Goal: Task Accomplishment & Management: Manage account settings

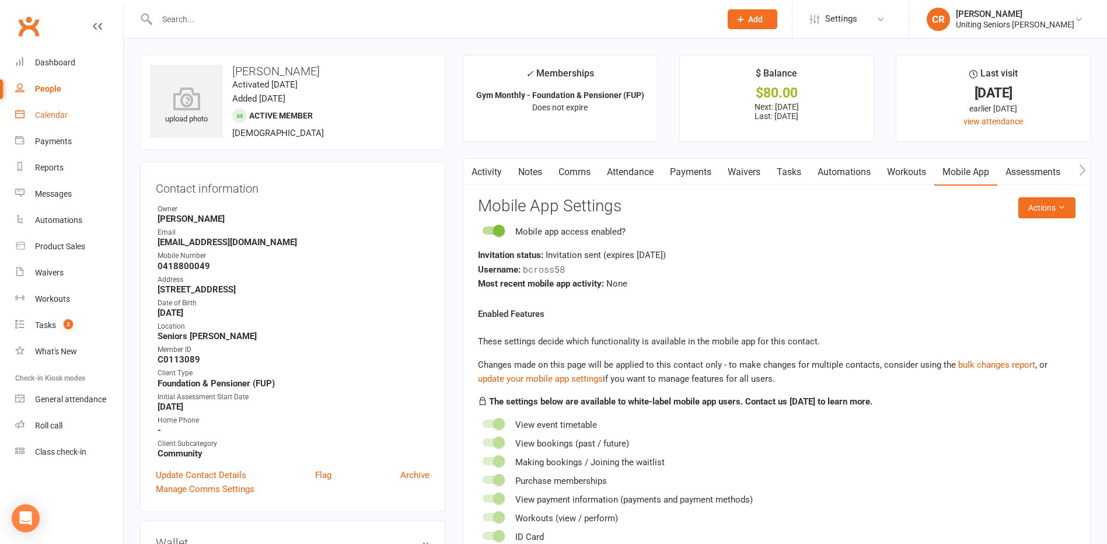
click at [38, 121] on link "Calendar" at bounding box center [69, 115] width 108 height 26
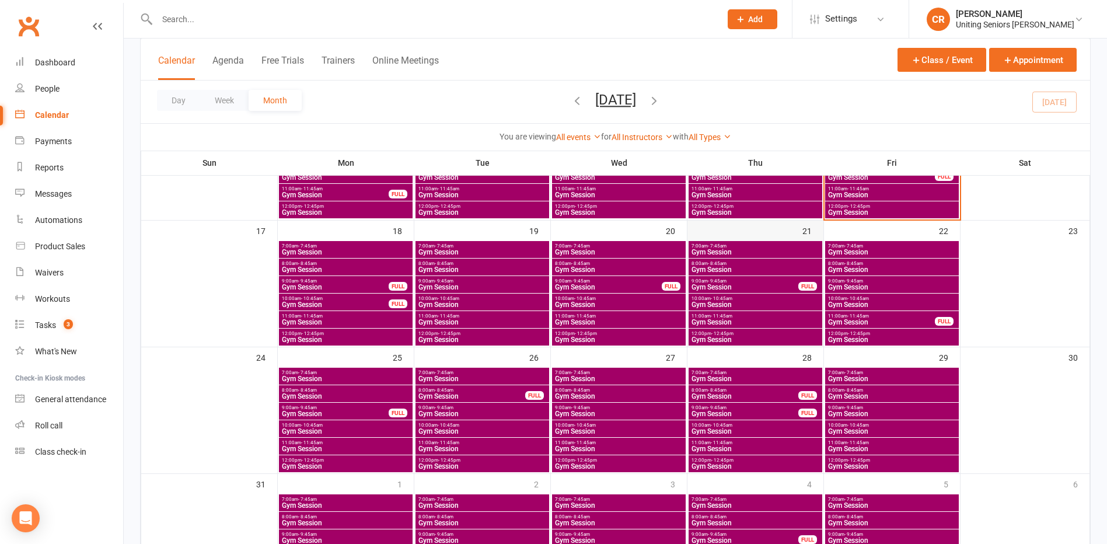
scroll to position [292, 0]
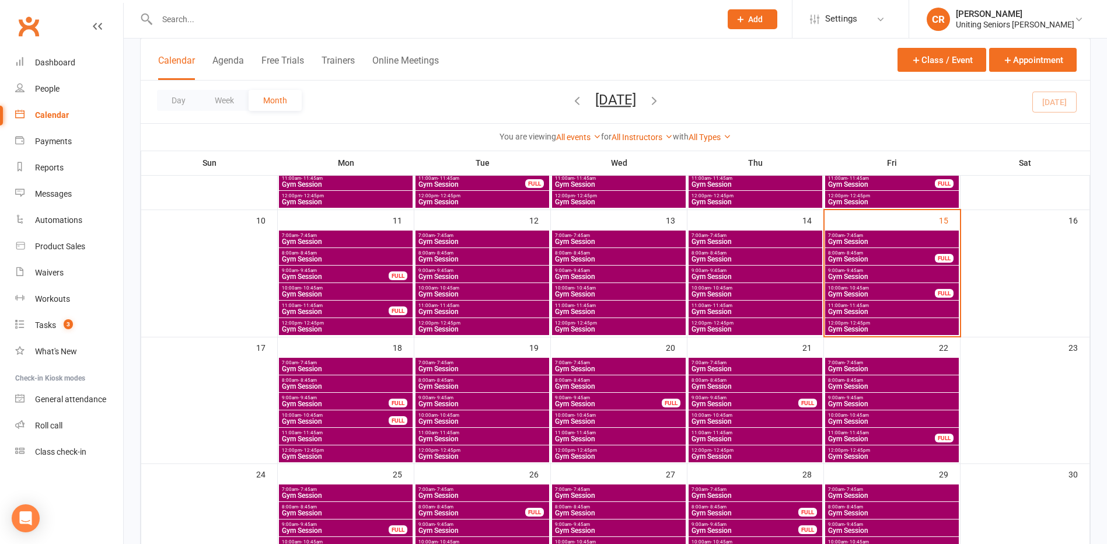
click at [845, 277] on span "Gym Session" at bounding box center [892, 276] width 129 height 7
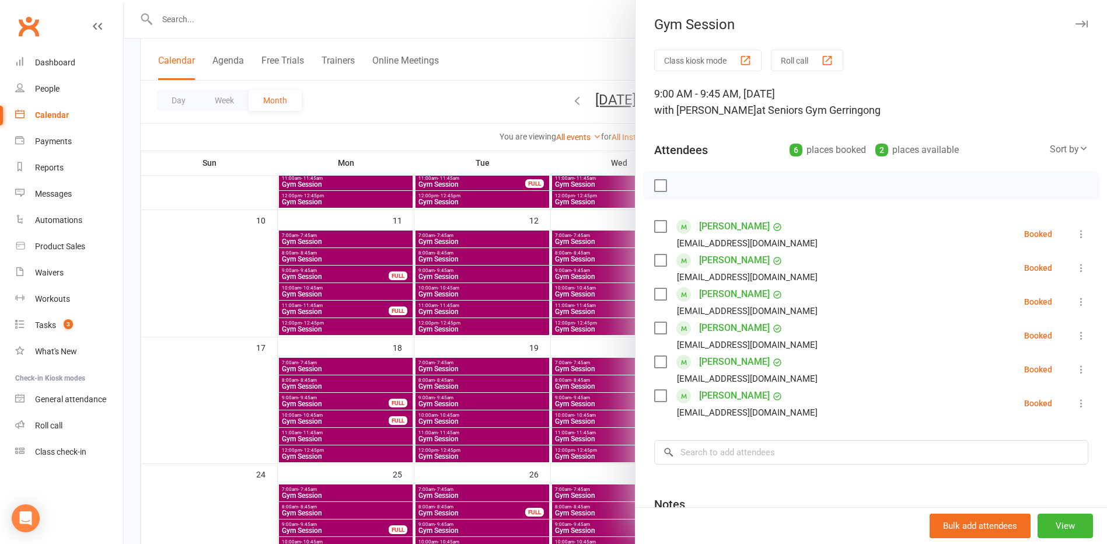
click at [577, 343] on div at bounding box center [616, 272] width 984 height 544
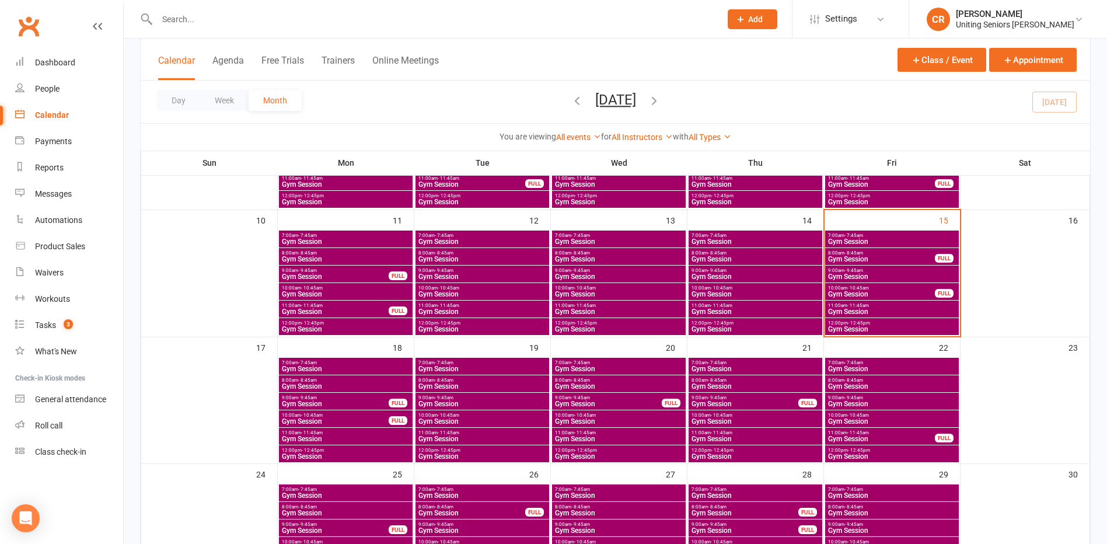
click at [915, 252] on span "8:00am - 8:45am" at bounding box center [882, 252] width 108 height 5
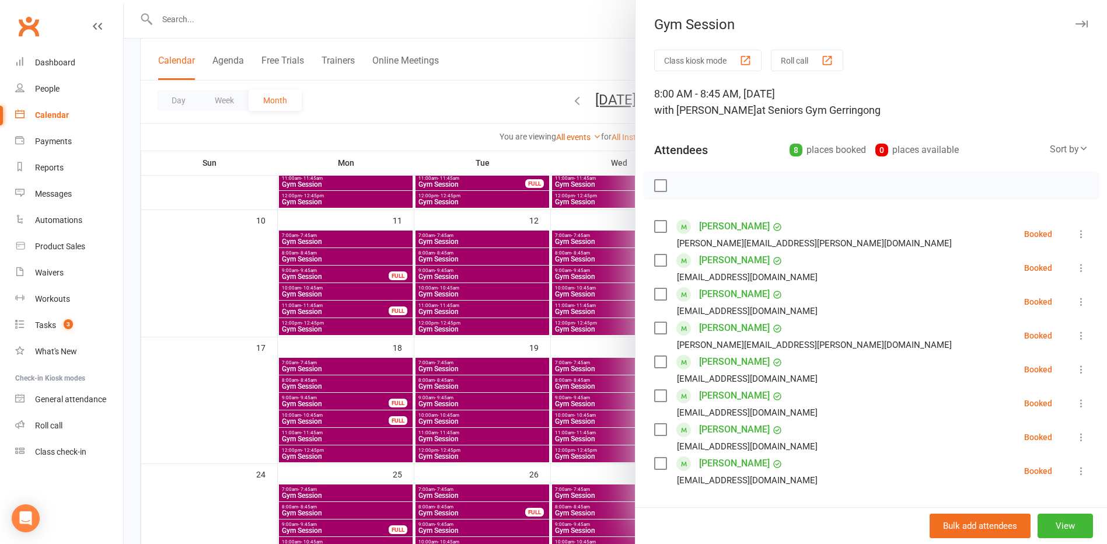
click at [658, 462] on label at bounding box center [660, 464] width 12 height 12
click at [657, 426] on label at bounding box center [660, 430] width 12 height 12
click at [676, 186] on button "button" at bounding box center [686, 186] width 20 height 20
click at [511, 102] on div at bounding box center [616, 272] width 984 height 544
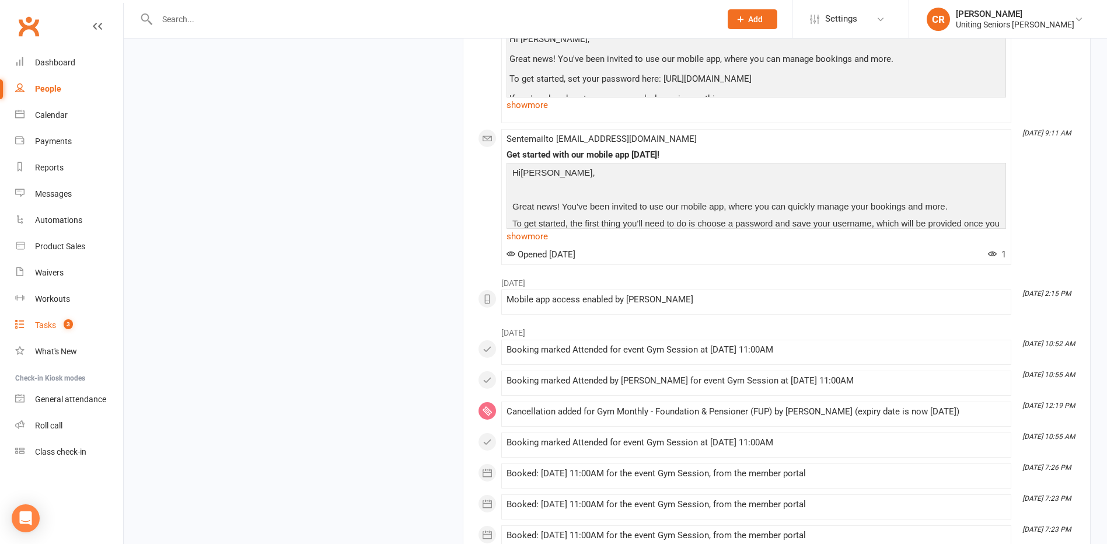
click at [67, 325] on span "3" at bounding box center [68, 324] width 9 height 10
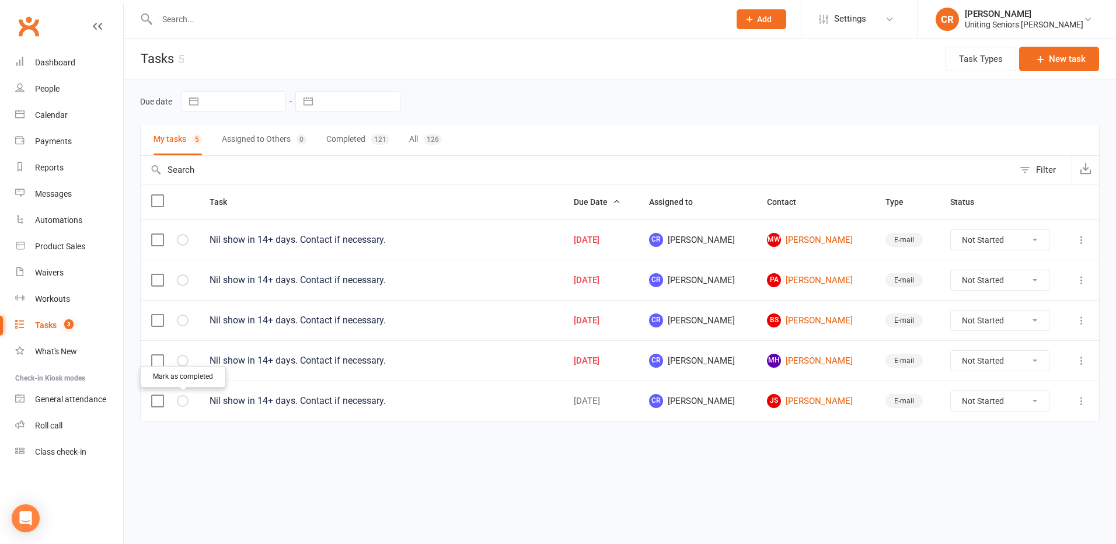
click at [0, 0] on icon "button" at bounding box center [0, 0] width 0 height 0
click at [57, 114] on div "Calendar" at bounding box center [51, 114] width 33 height 9
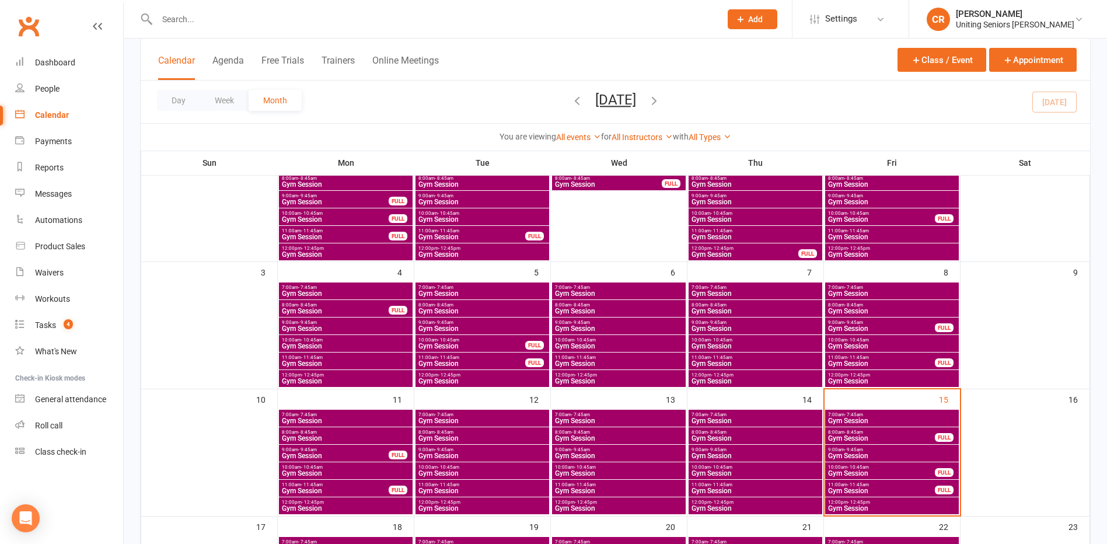
scroll to position [117, 0]
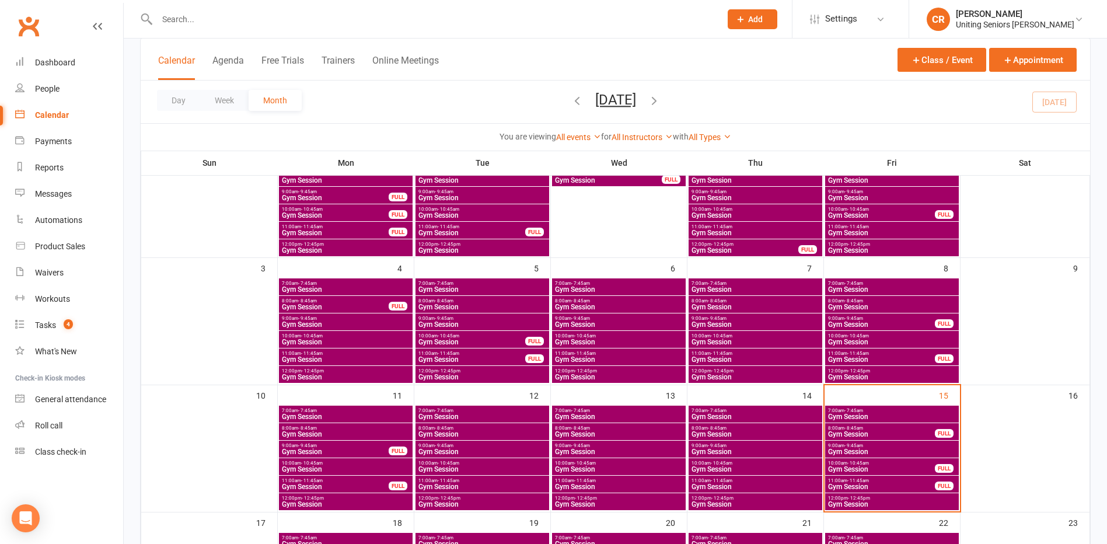
click at [866, 484] on span "Gym Session" at bounding box center [882, 486] width 108 height 7
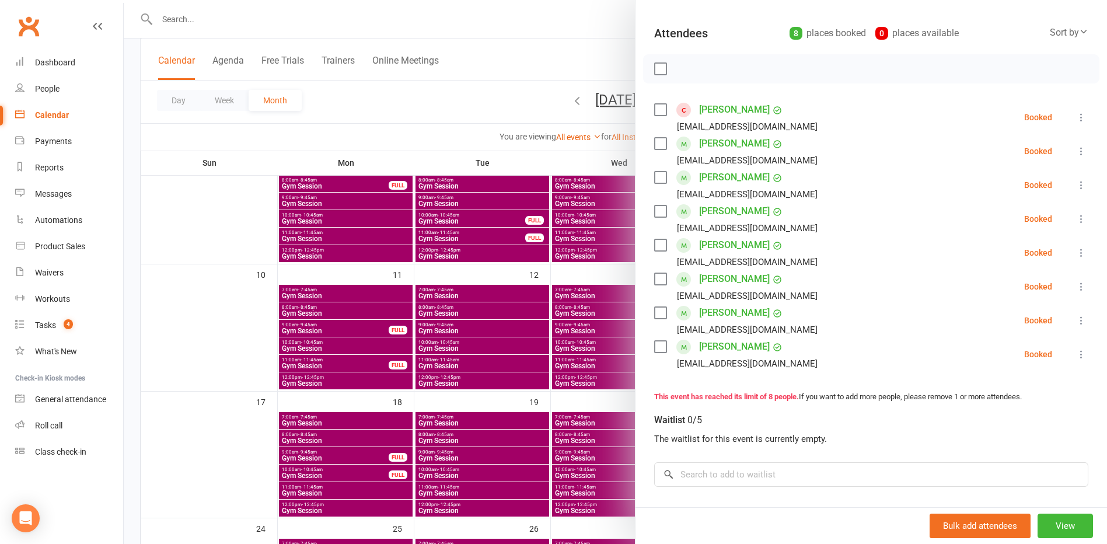
scroll to position [175, 0]
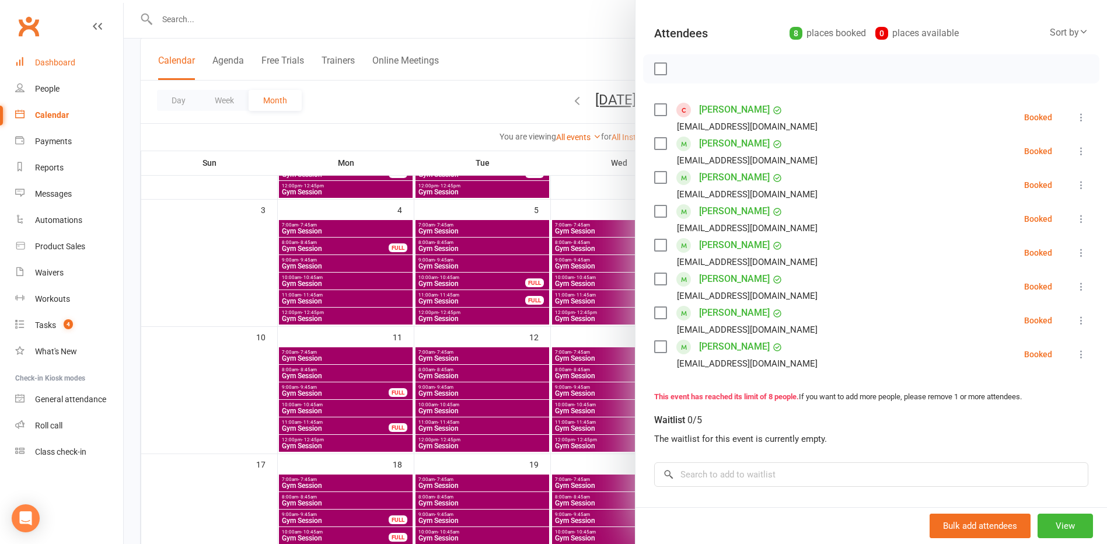
click at [64, 57] on link "Dashboard" at bounding box center [69, 63] width 108 height 26
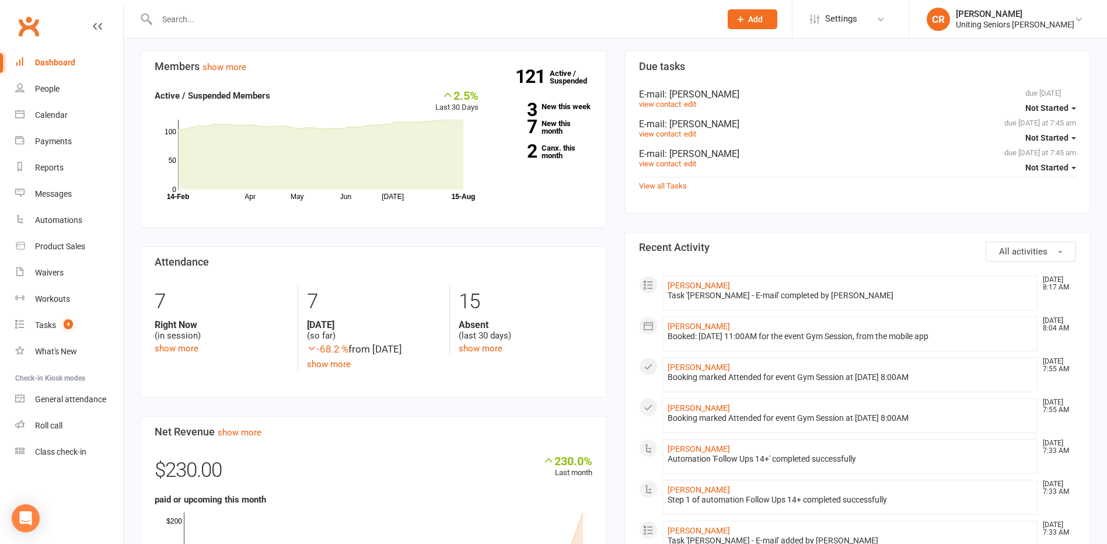
scroll to position [320, 0]
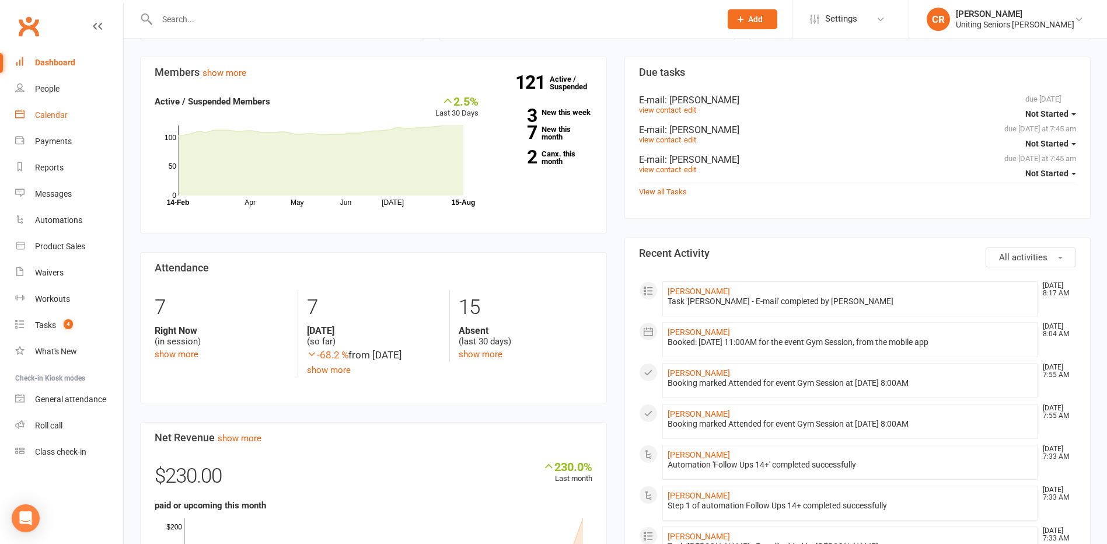
click at [51, 120] on div "Calendar" at bounding box center [51, 114] width 33 height 9
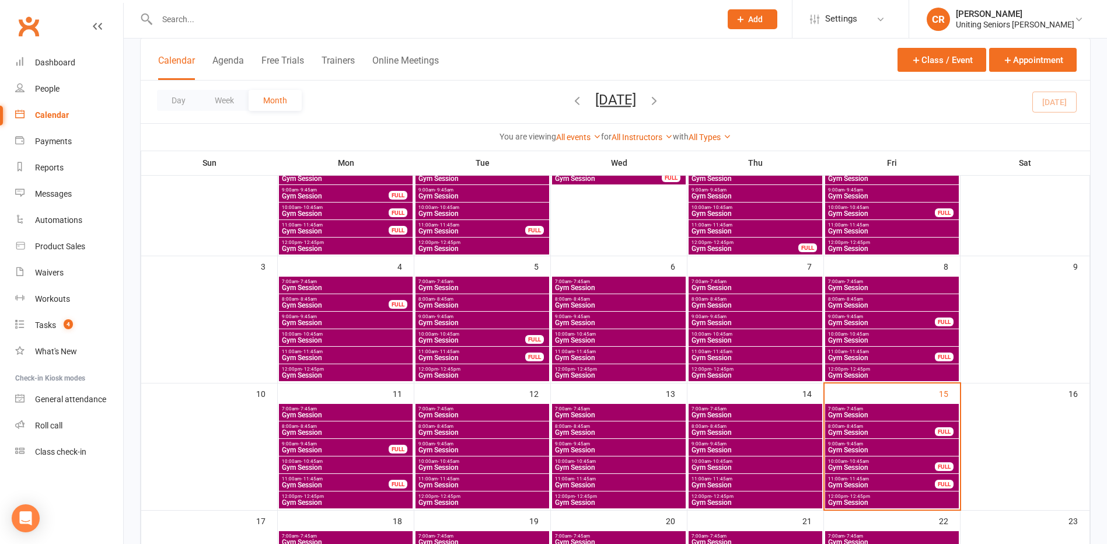
scroll to position [233, 0]
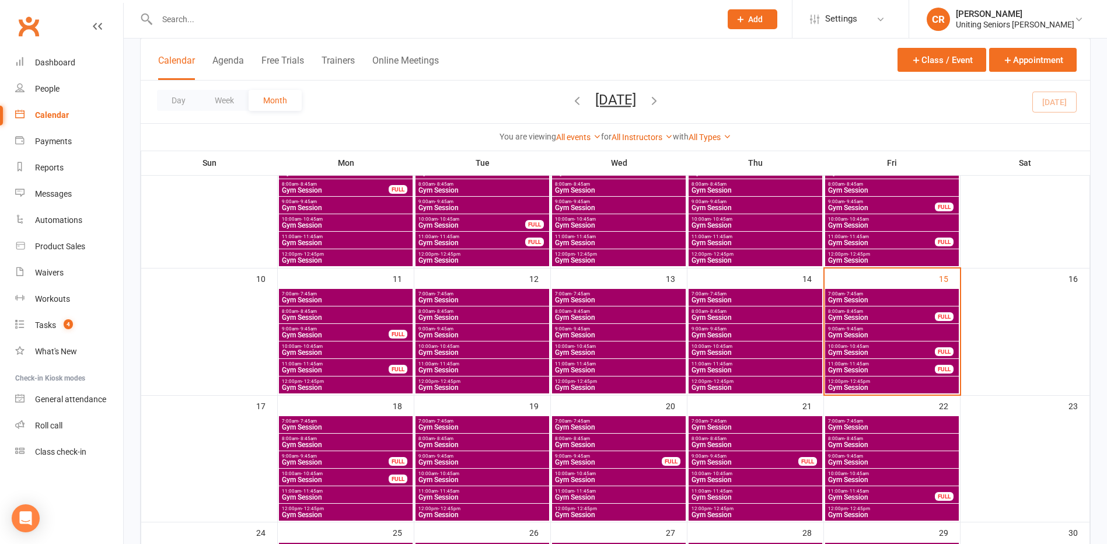
click at [852, 347] on span "- 10:45am" at bounding box center [859, 346] width 22 height 5
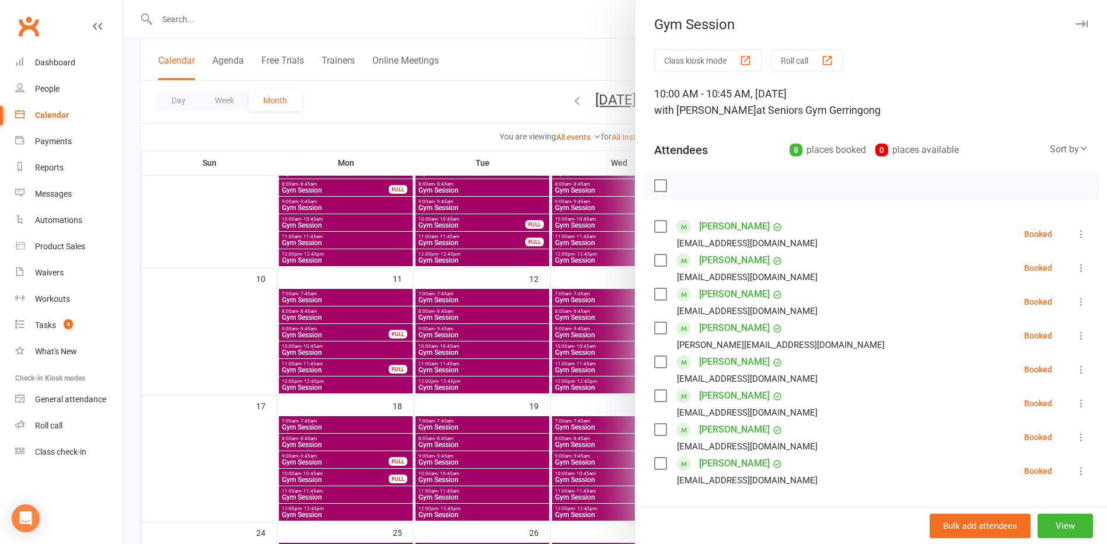
click at [590, 407] on div at bounding box center [616, 272] width 984 height 544
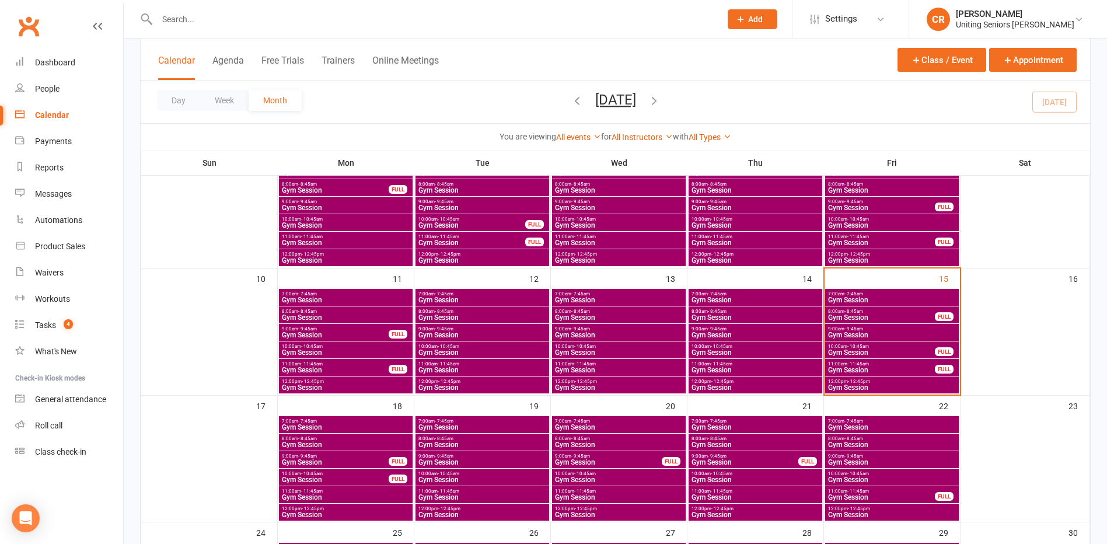
click at [854, 361] on span "- 11:45am" at bounding box center [859, 363] width 22 height 5
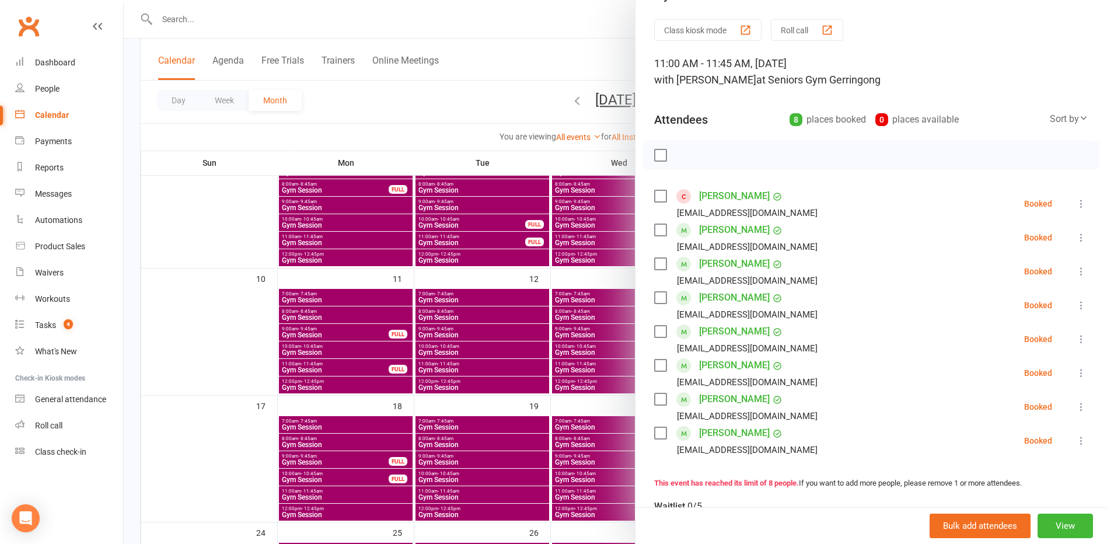
scroll to position [117, 0]
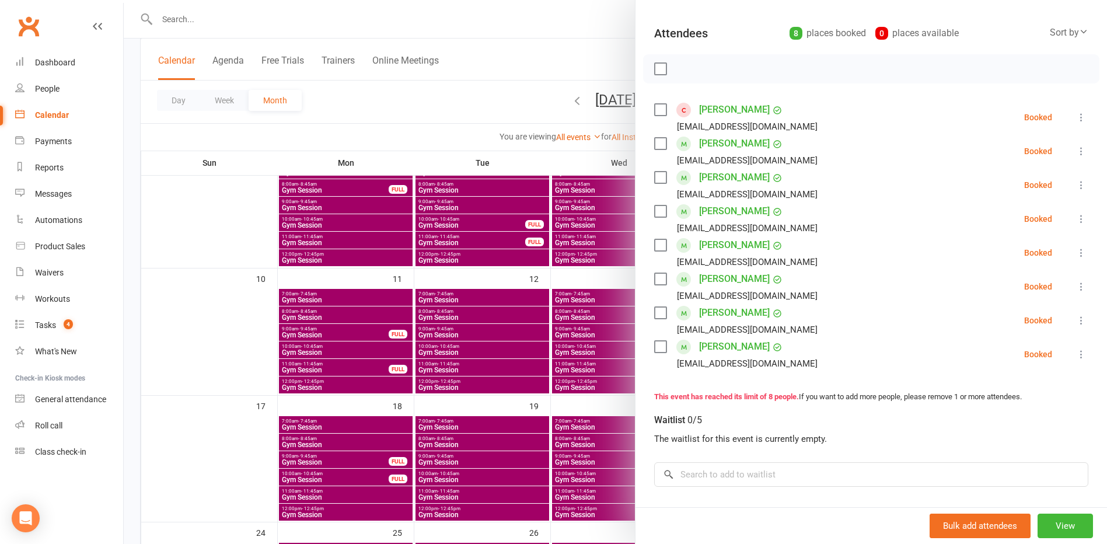
click at [427, 136] on div at bounding box center [616, 272] width 984 height 544
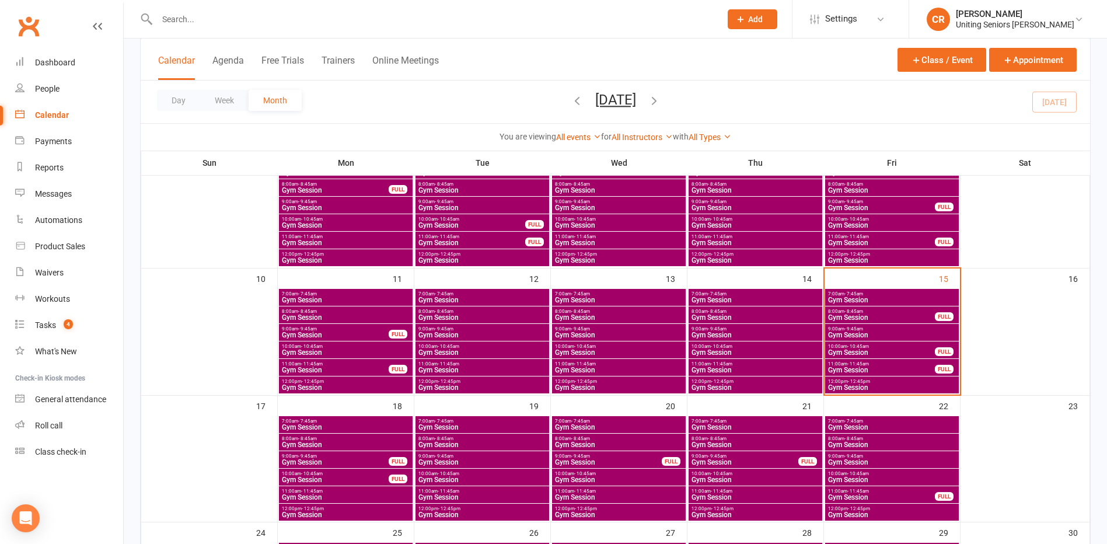
click at [858, 388] on span "Gym Session" at bounding box center [892, 387] width 129 height 7
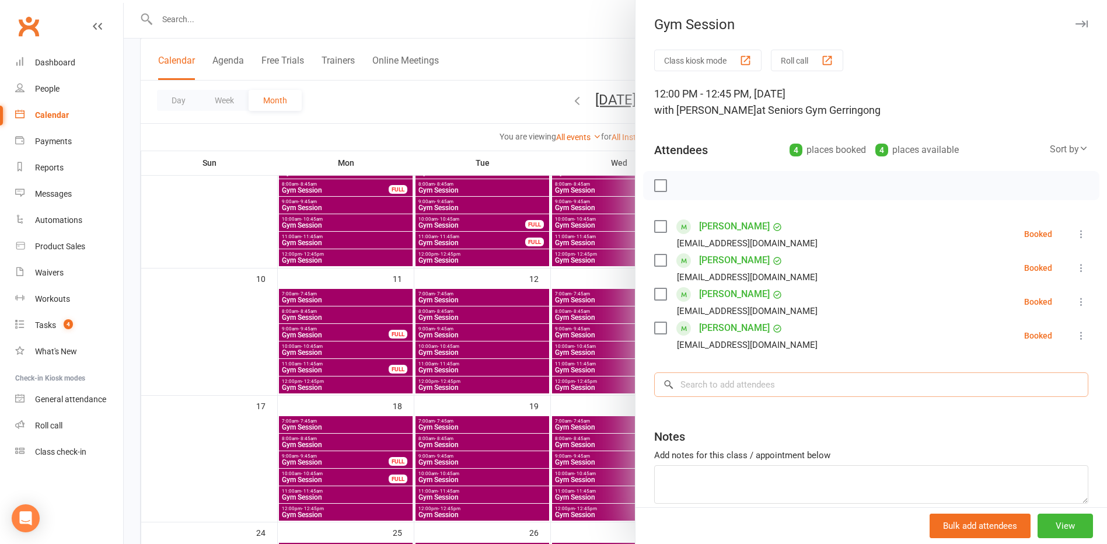
click at [809, 373] on input "search" at bounding box center [871, 384] width 434 height 25
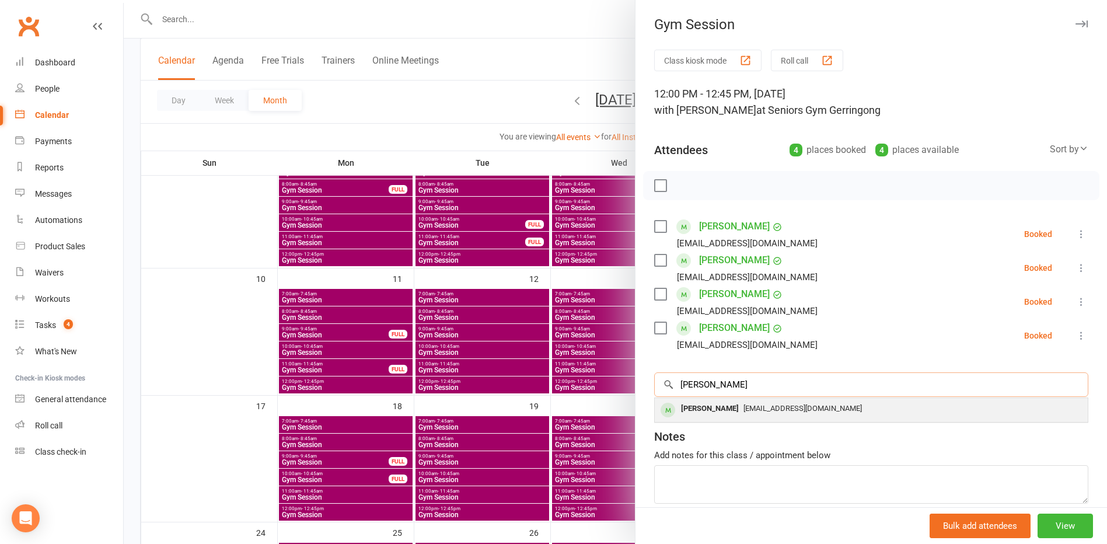
type input "dible"
click at [690, 416] on div "[PERSON_NAME]" at bounding box center [709, 408] width 67 height 17
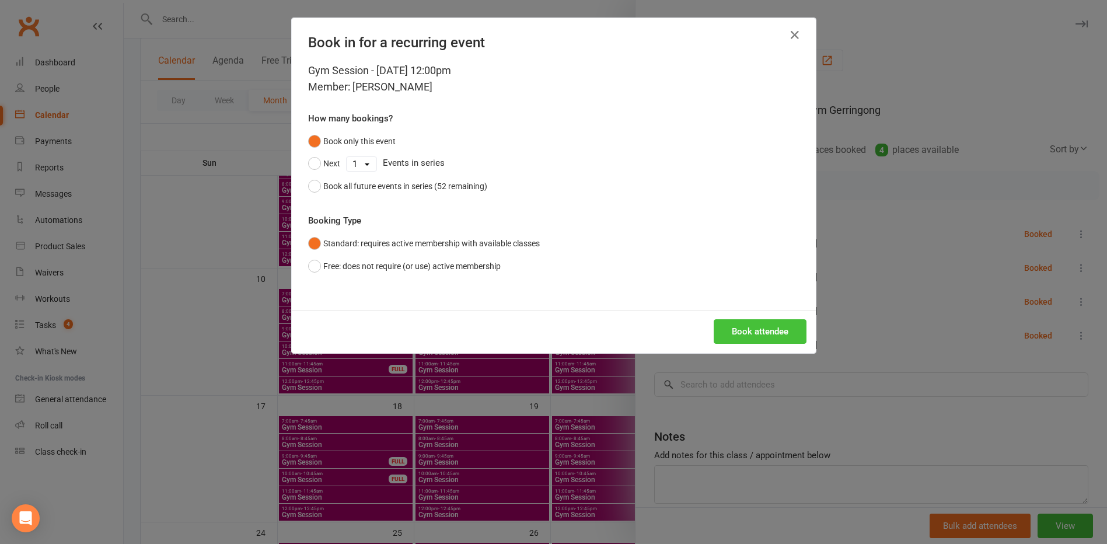
click at [772, 334] on button "Book attendee" at bounding box center [760, 331] width 93 height 25
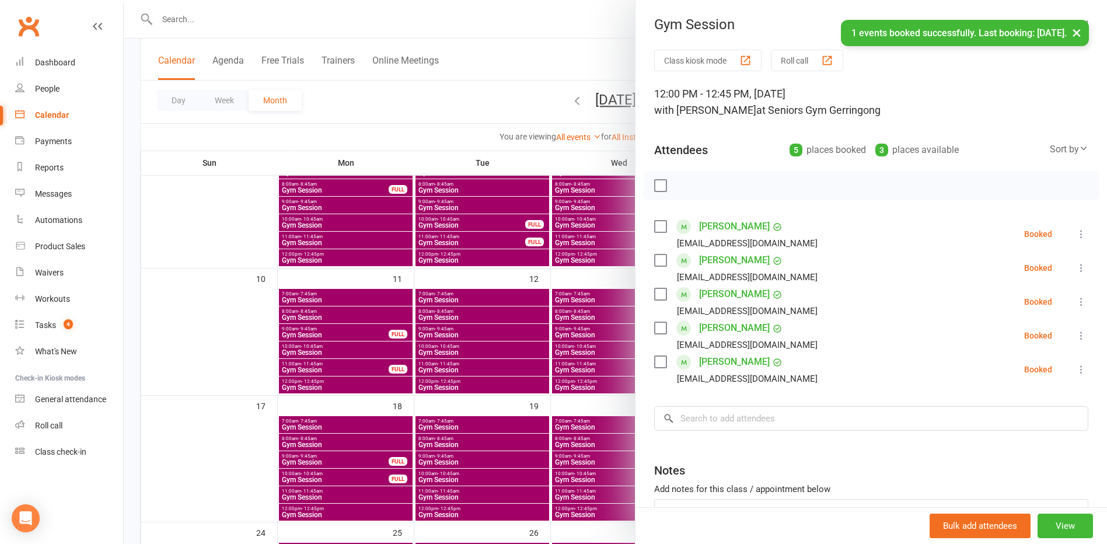
click at [500, 117] on div at bounding box center [616, 272] width 984 height 544
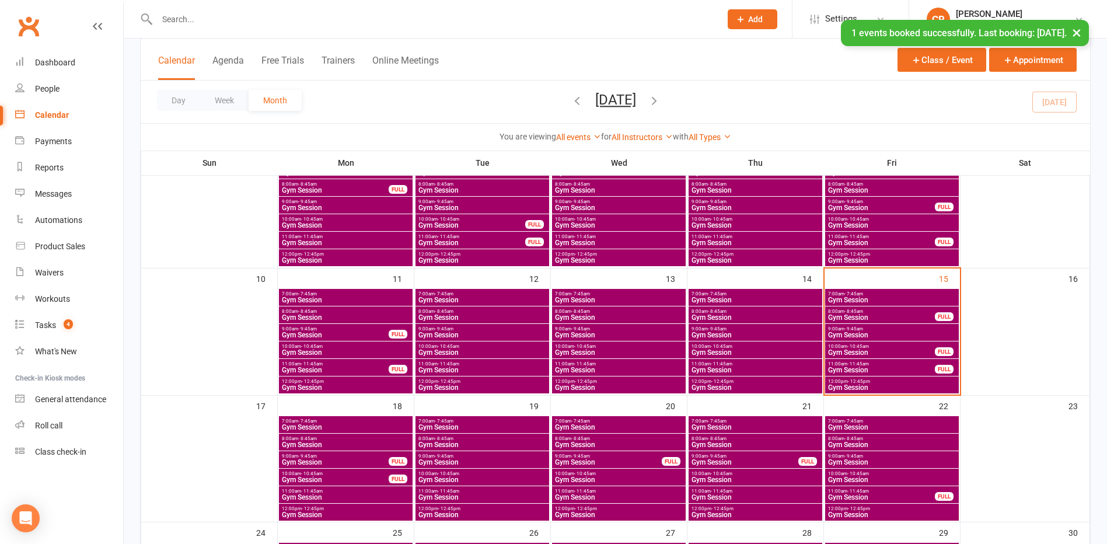
click at [841, 361] on span "11:00am - 11:45am" at bounding box center [882, 363] width 108 height 5
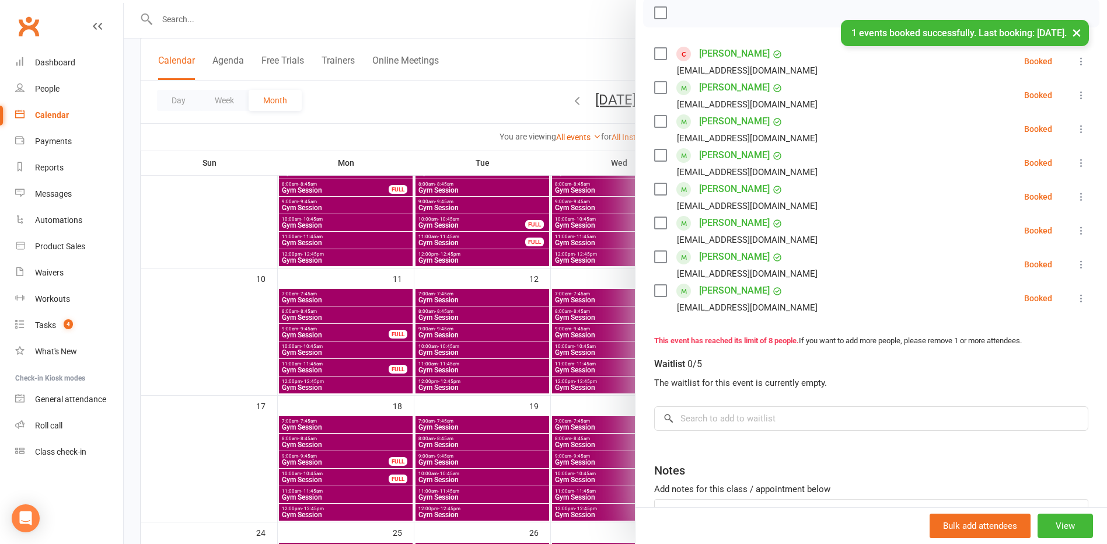
scroll to position [175, 0]
click at [724, 433] on div "Class kiosk mode Roll call 11:00 AM - 11:45 AM, Friday, August, 15, 2025 with J…" at bounding box center [872, 234] width 472 height 719
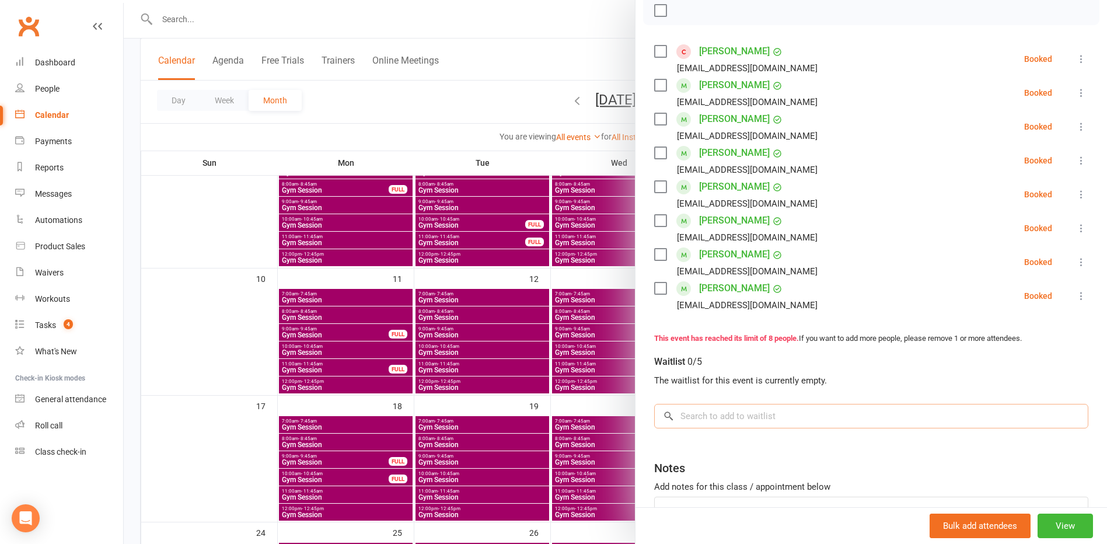
click at [721, 409] on input "search" at bounding box center [871, 416] width 434 height 25
type input "dibley"
click at [481, 69] on div at bounding box center [616, 272] width 984 height 544
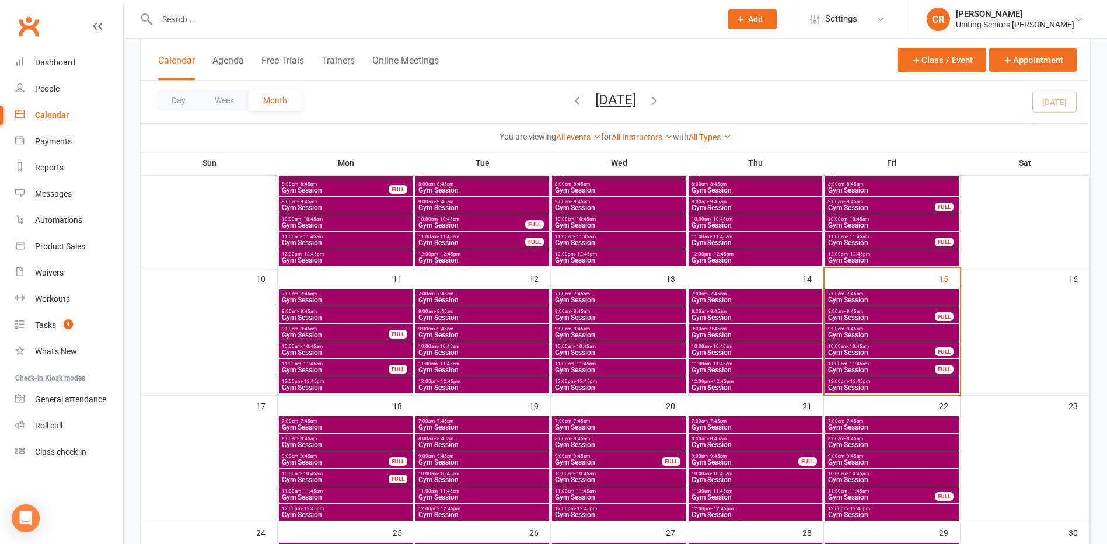
click at [885, 381] on span "12:00pm - 12:45pm" at bounding box center [892, 381] width 129 height 5
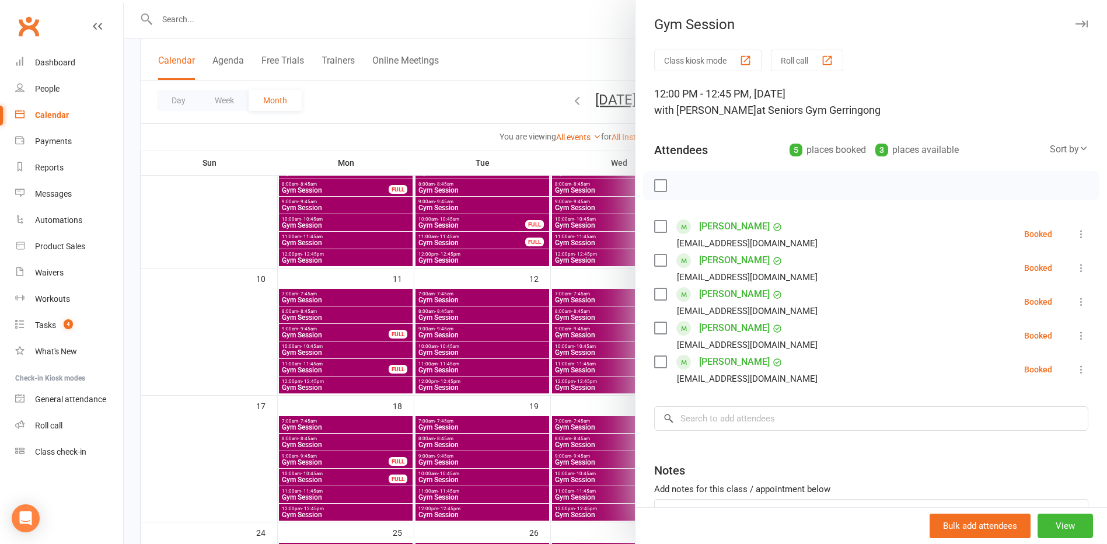
click at [380, 25] on div at bounding box center [616, 272] width 984 height 544
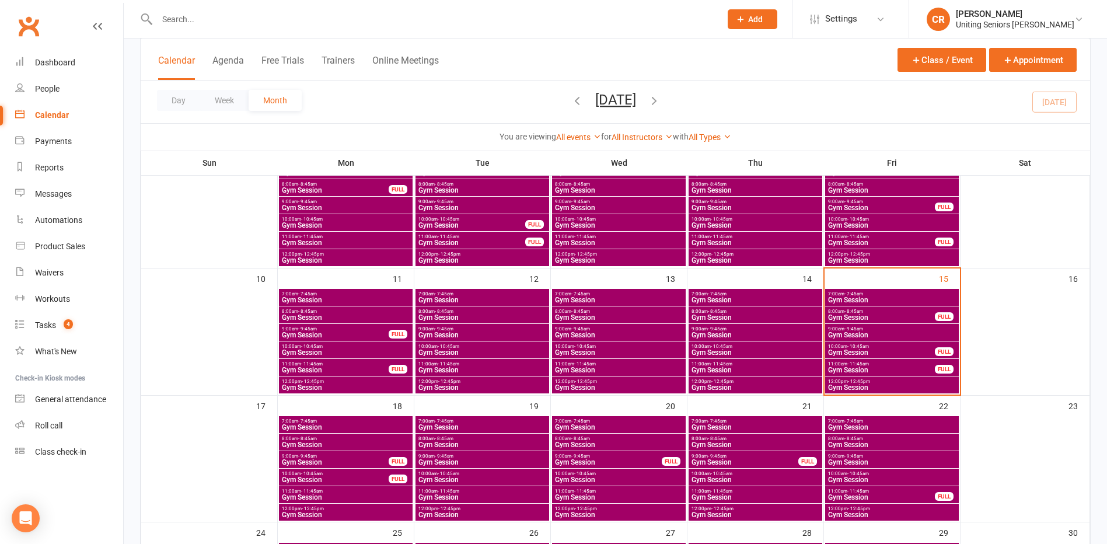
click at [878, 365] on span "11:00am - 11:45am" at bounding box center [882, 363] width 108 height 5
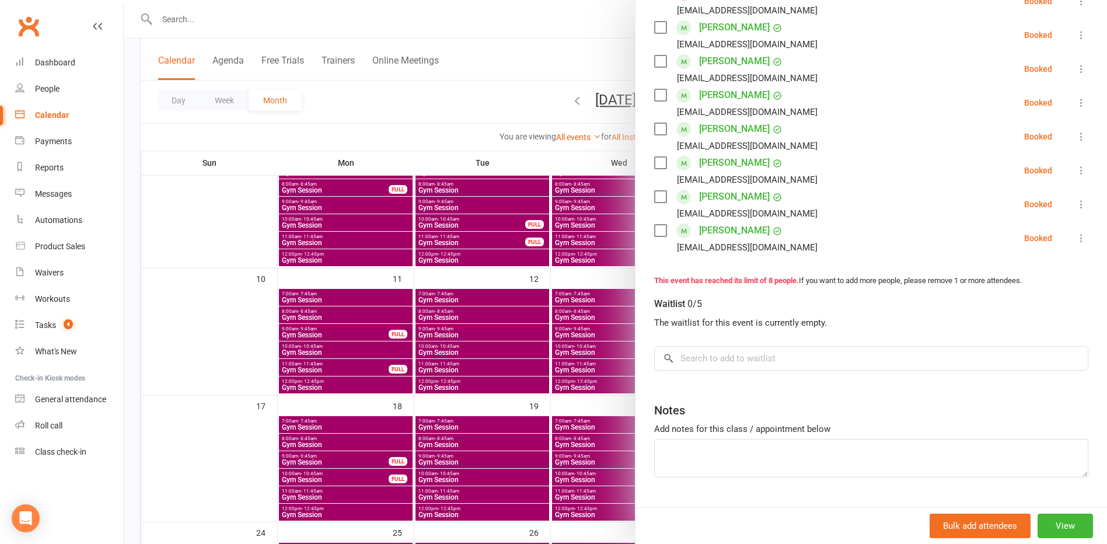
scroll to position [233, 0]
click at [690, 359] on input "search" at bounding box center [871, 358] width 434 height 25
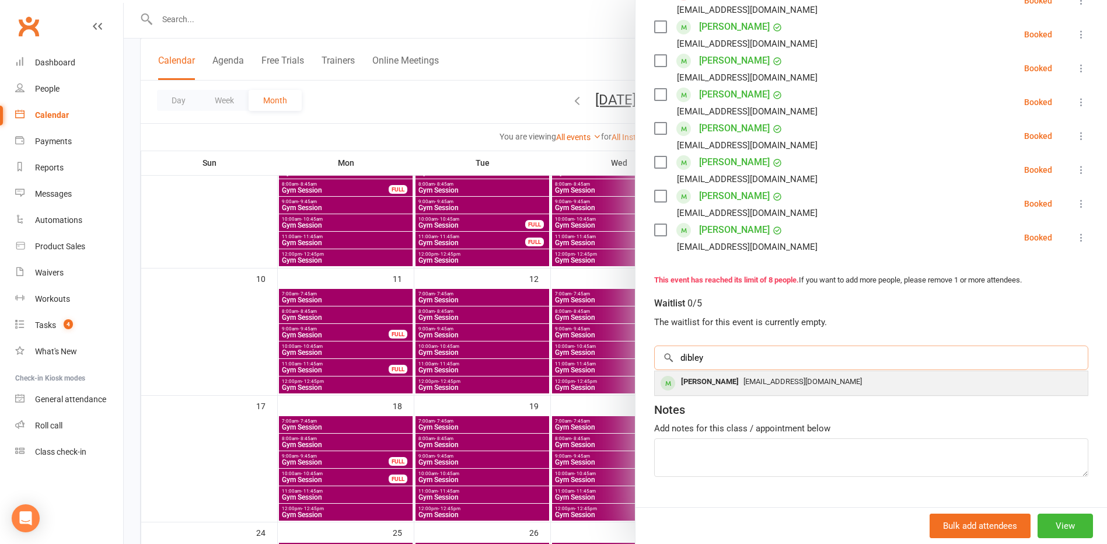
type input "dibley"
click at [699, 385] on div "[PERSON_NAME]" at bounding box center [709, 382] width 67 height 17
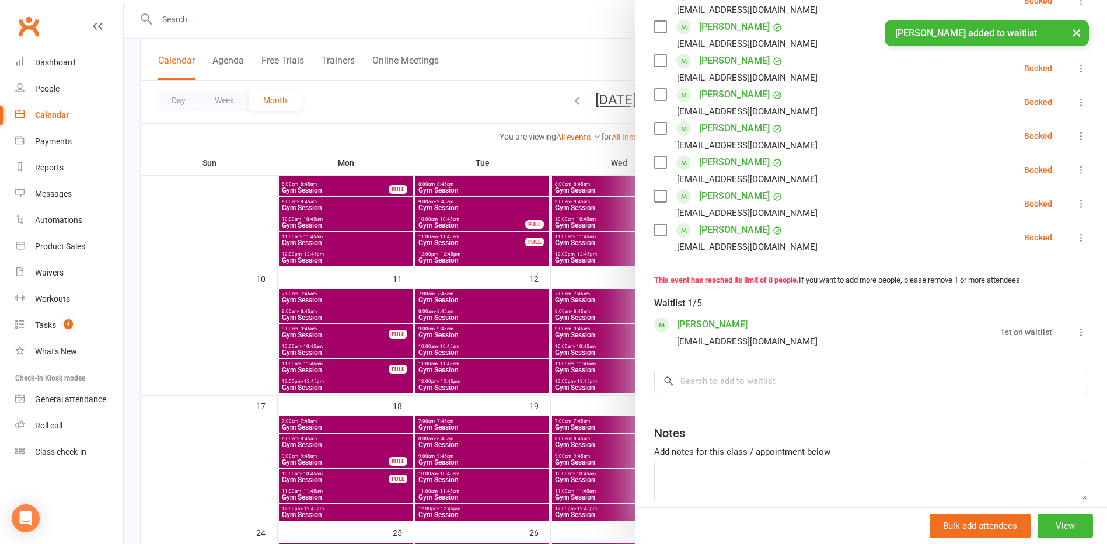
click at [1076, 334] on icon at bounding box center [1082, 332] width 12 height 12
click at [1010, 356] on link "Book now" at bounding box center [1024, 354] width 125 height 23
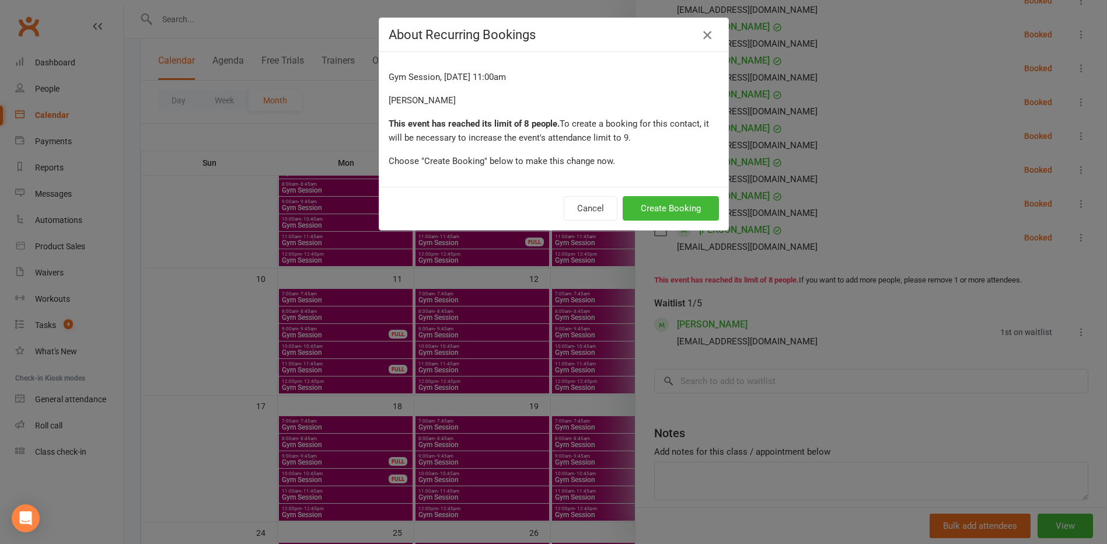
click at [699, 26] on button "button" at bounding box center [707, 35] width 19 height 19
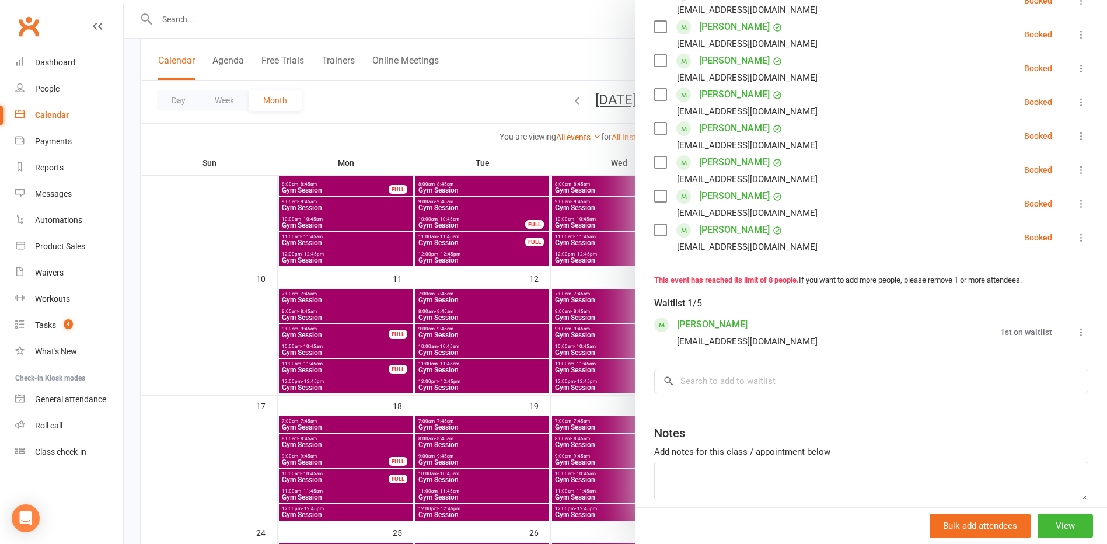
click at [482, 82] on div at bounding box center [616, 272] width 984 height 544
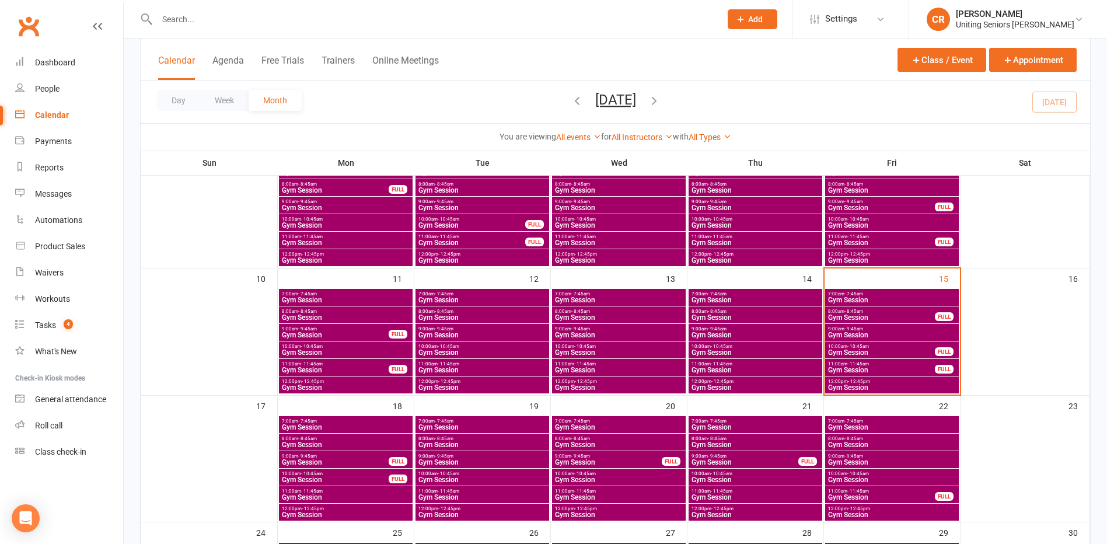
click at [869, 385] on span "Gym Session" at bounding box center [892, 387] width 129 height 7
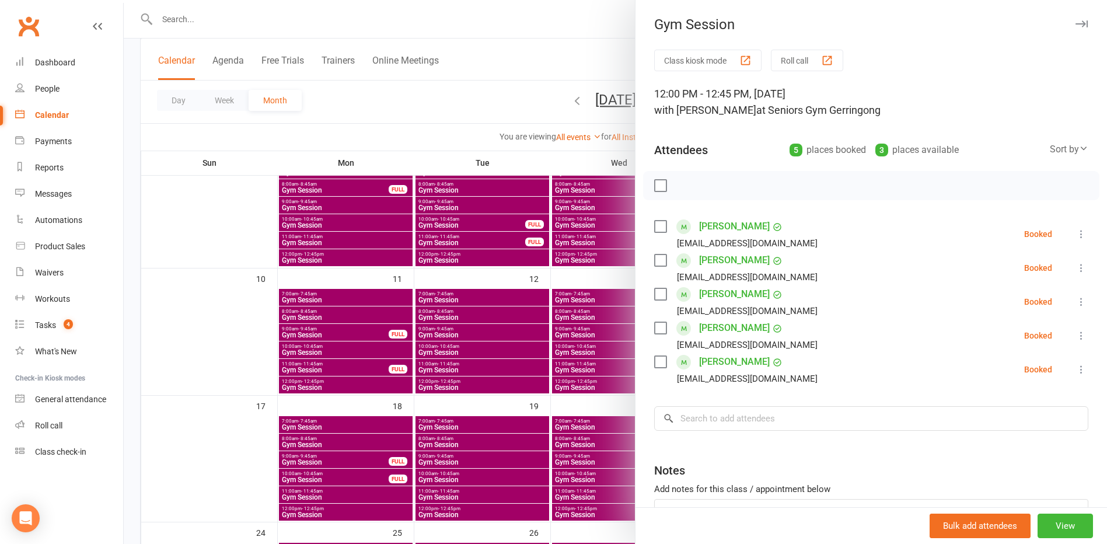
click at [657, 252] on div "Kay Dibley m_k_dibley@outlook.com" at bounding box center [738, 268] width 168 height 34
click at [657, 258] on label at bounding box center [660, 260] width 12 height 12
click at [757, 182] on icon "button" at bounding box center [760, 185] width 13 height 13
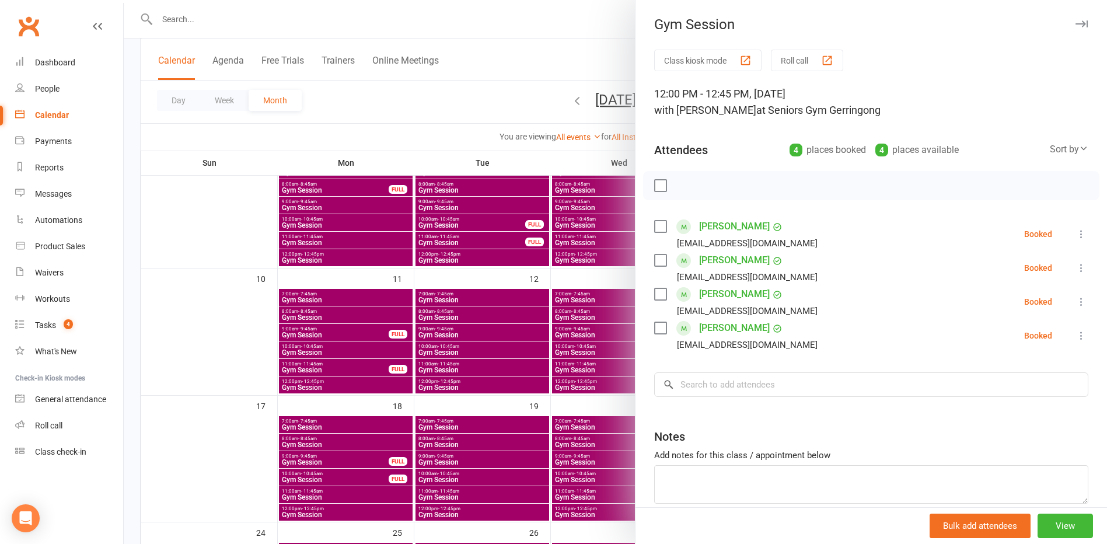
click at [487, 86] on div at bounding box center [616, 272] width 984 height 544
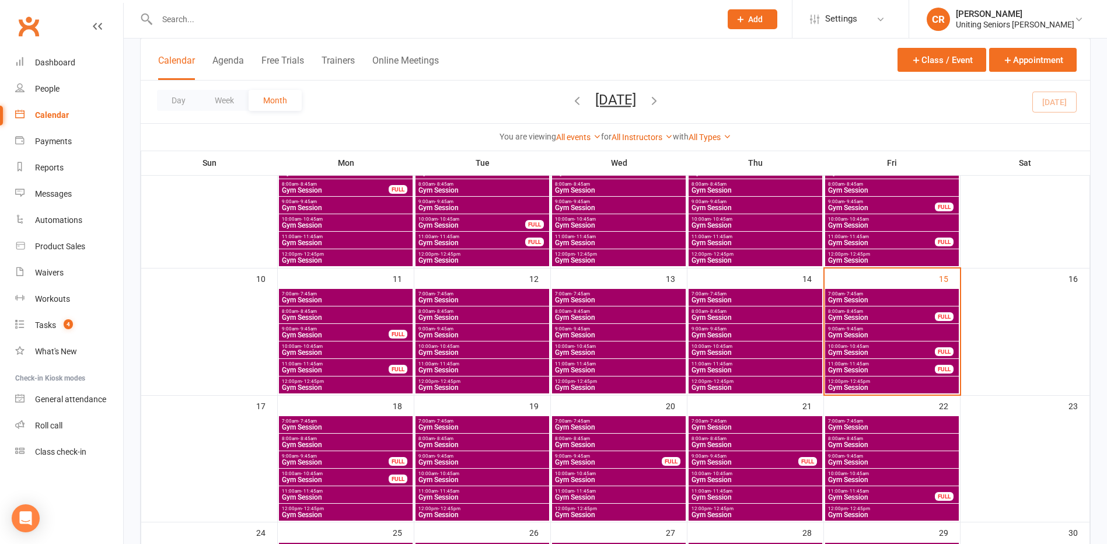
click at [883, 362] on span "11:00am - 11:45am" at bounding box center [882, 363] width 108 height 5
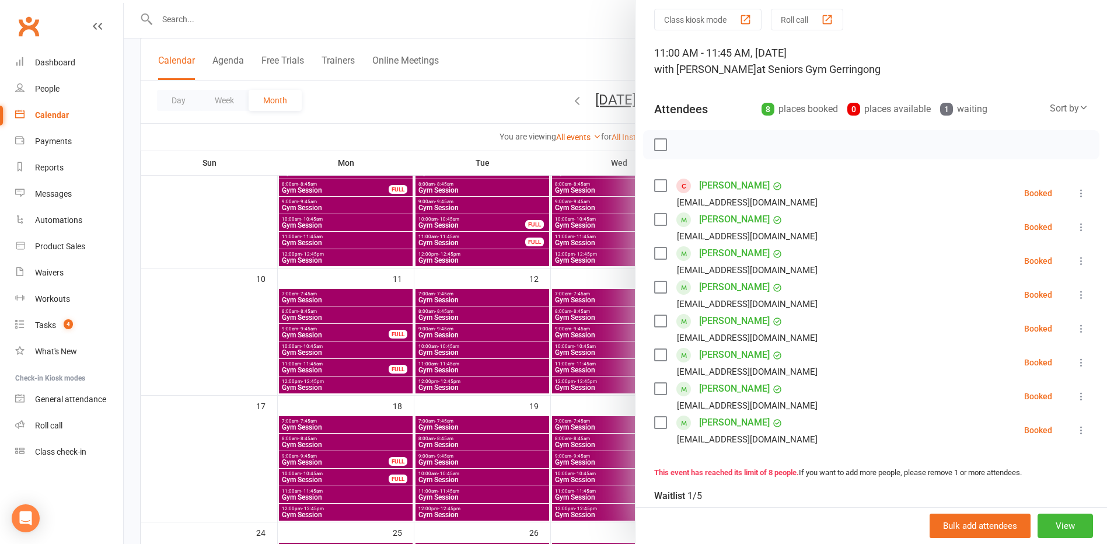
scroll to position [58, 0]
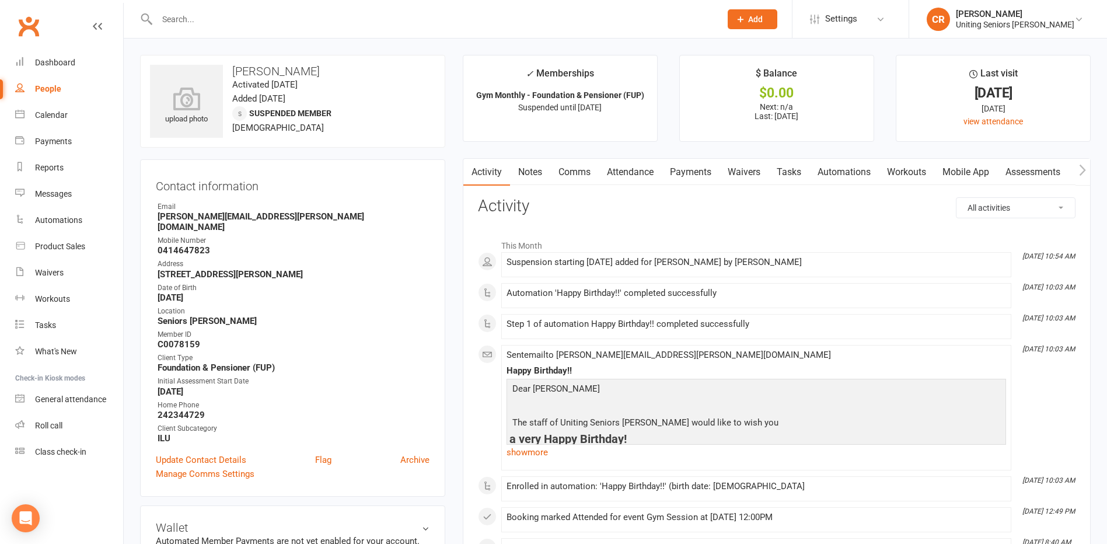
click at [260, 17] on input "text" at bounding box center [433, 19] width 559 height 16
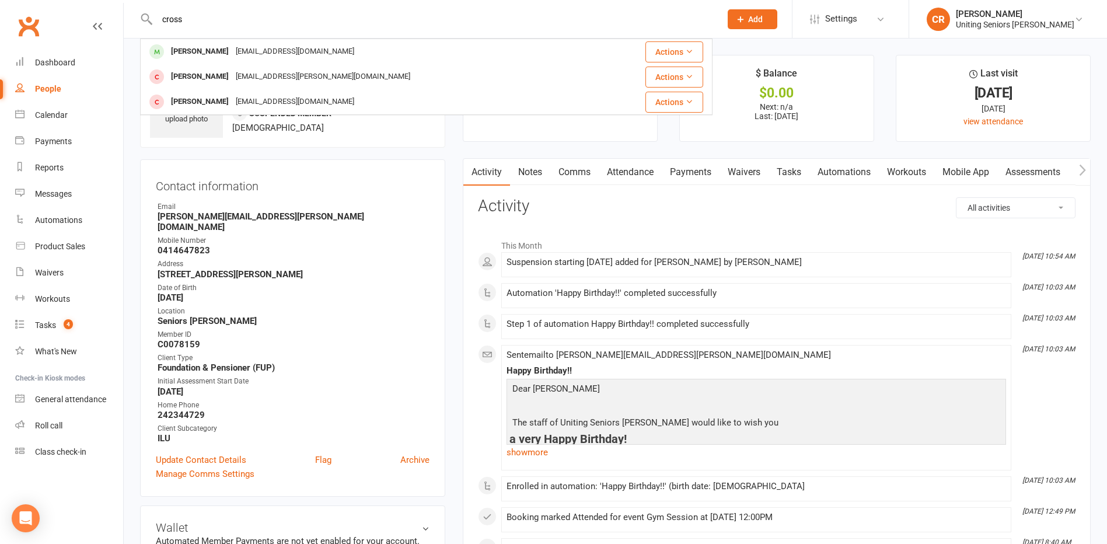
type input "cross"
click at [243, 55] on div "[EMAIL_ADDRESS][DOMAIN_NAME]" at bounding box center [294, 51] width 125 height 17
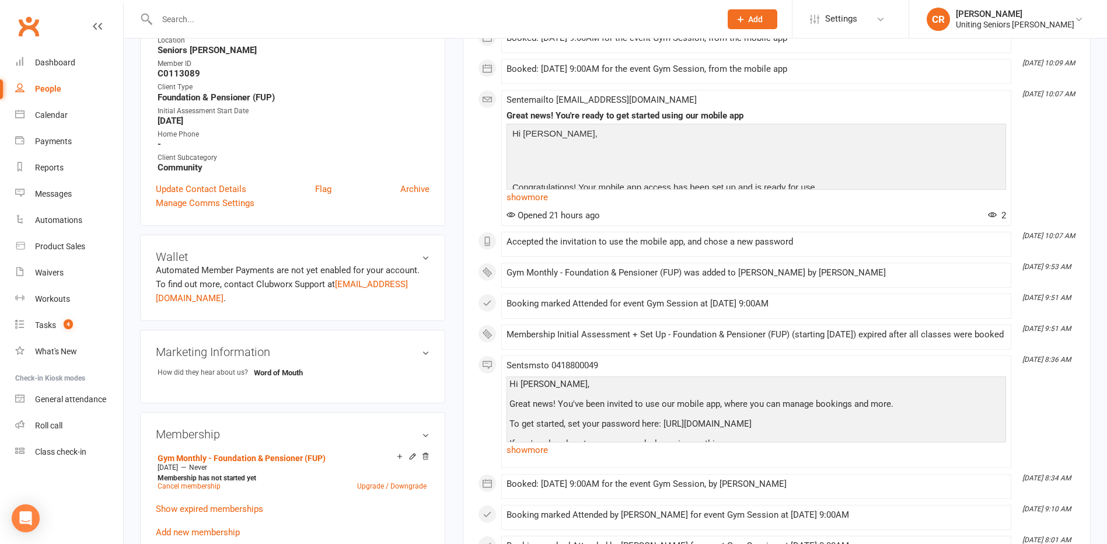
scroll to position [117, 0]
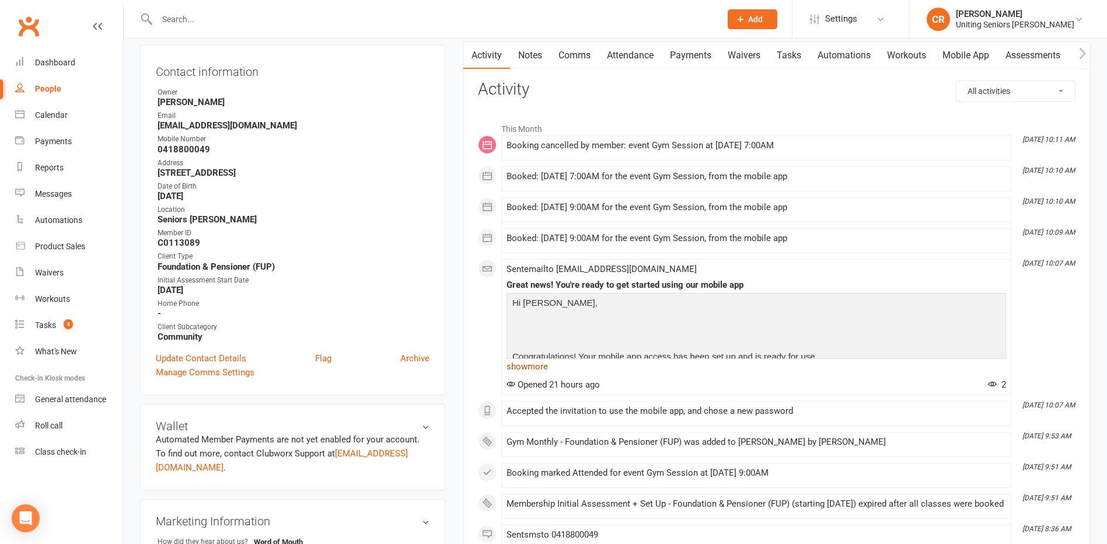
click at [544, 364] on link "show more" at bounding box center [757, 366] width 500 height 16
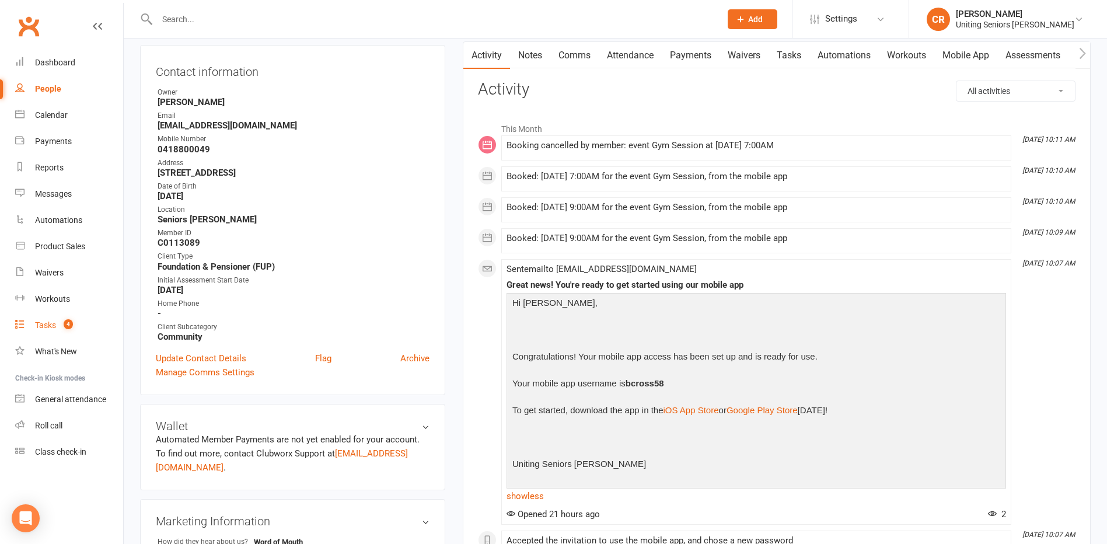
click at [38, 328] on div "Tasks" at bounding box center [45, 324] width 21 height 9
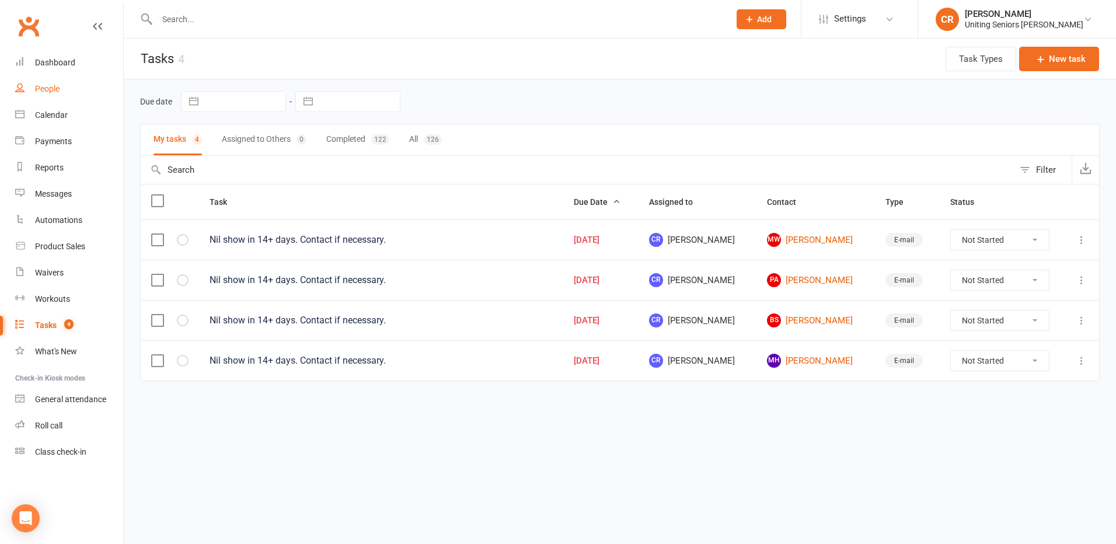
click at [56, 97] on link "People" at bounding box center [69, 89] width 108 height 26
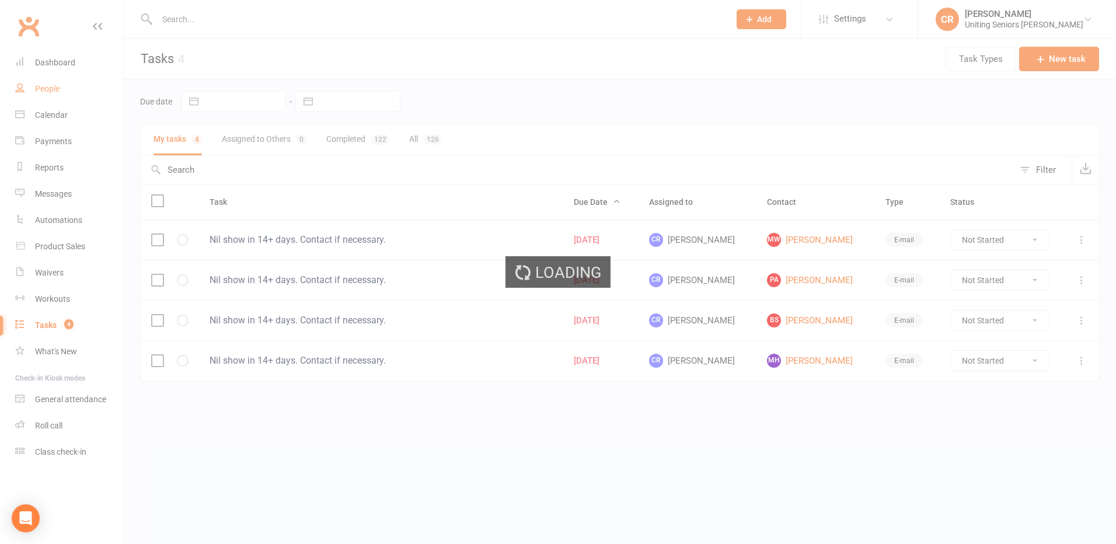
select select "100"
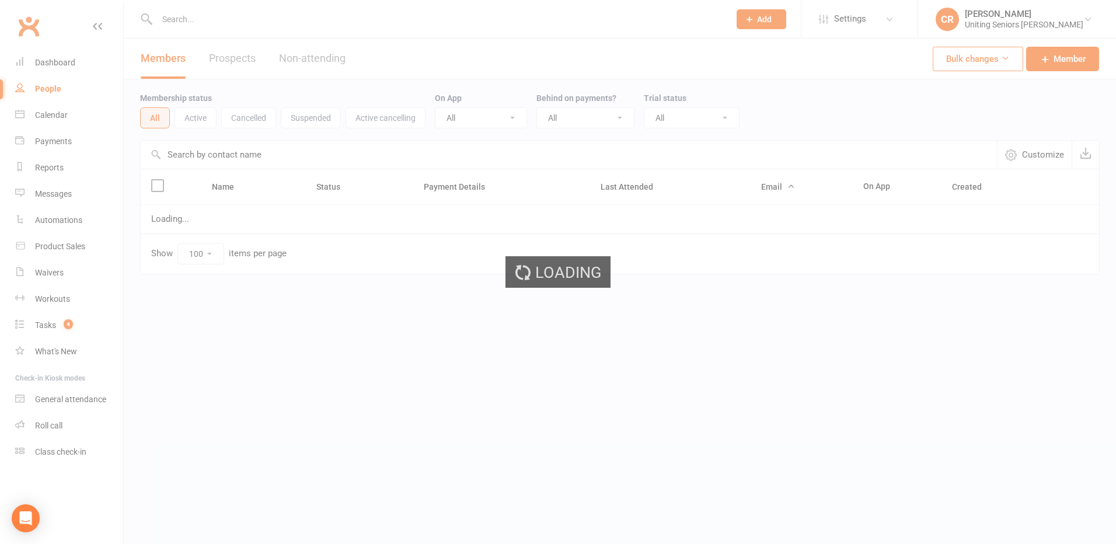
click at [56, 111] on div "Loading" at bounding box center [558, 272] width 1116 height 544
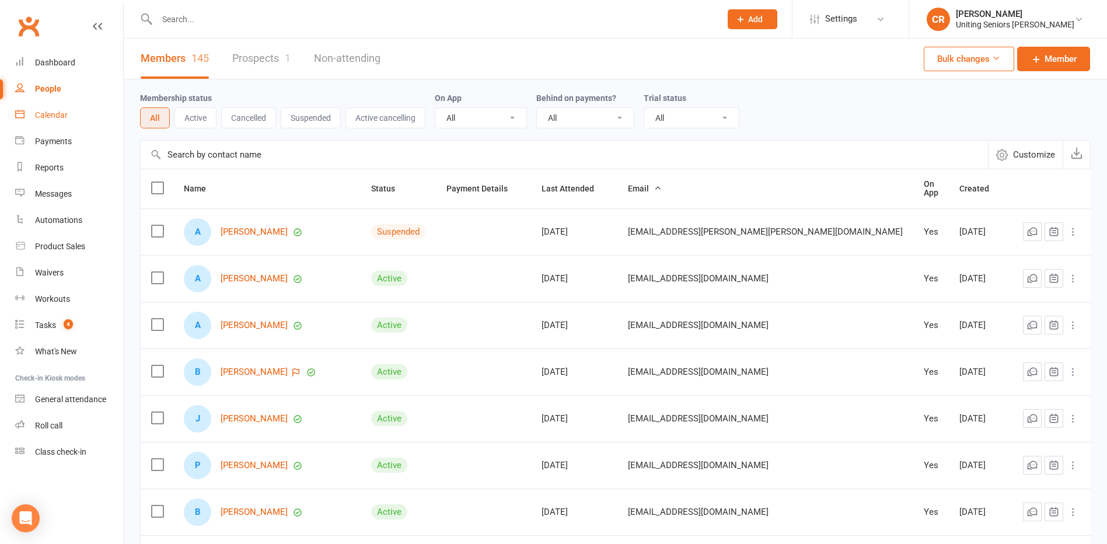
click at [56, 111] on div "Calendar" at bounding box center [51, 114] width 33 height 9
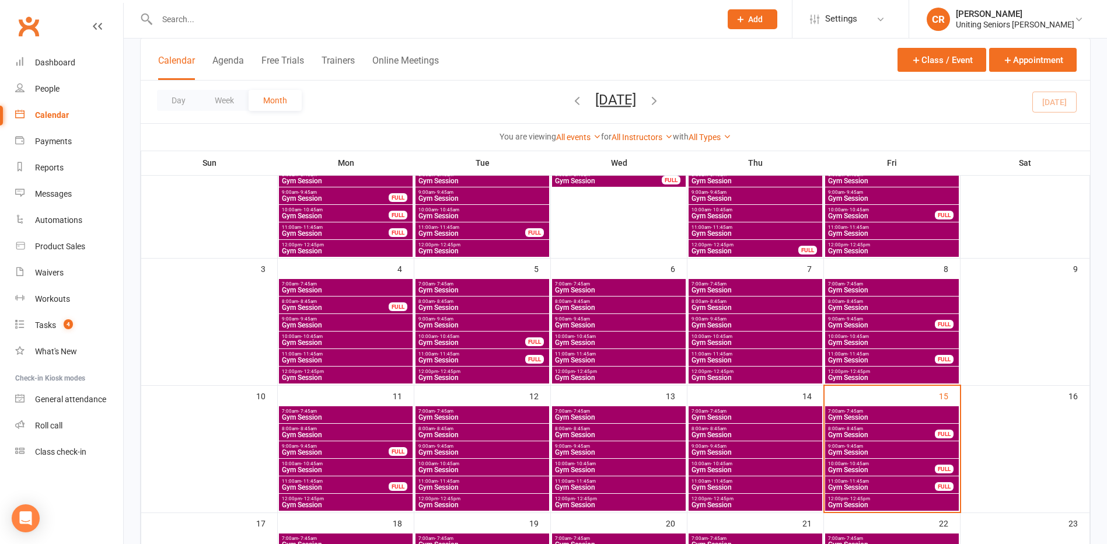
scroll to position [117, 0]
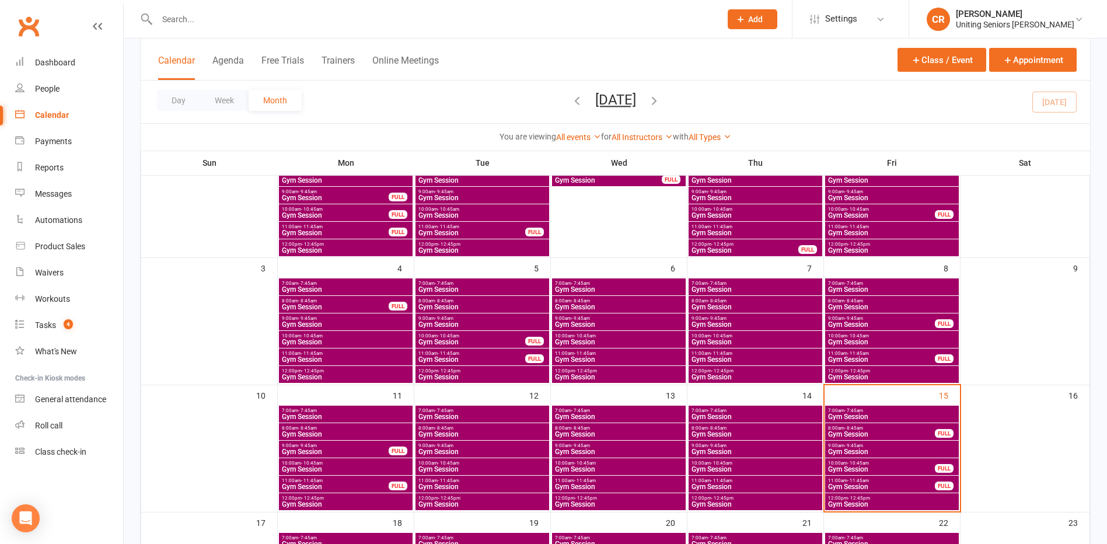
click at [877, 433] on span "Gym Session" at bounding box center [882, 434] width 108 height 7
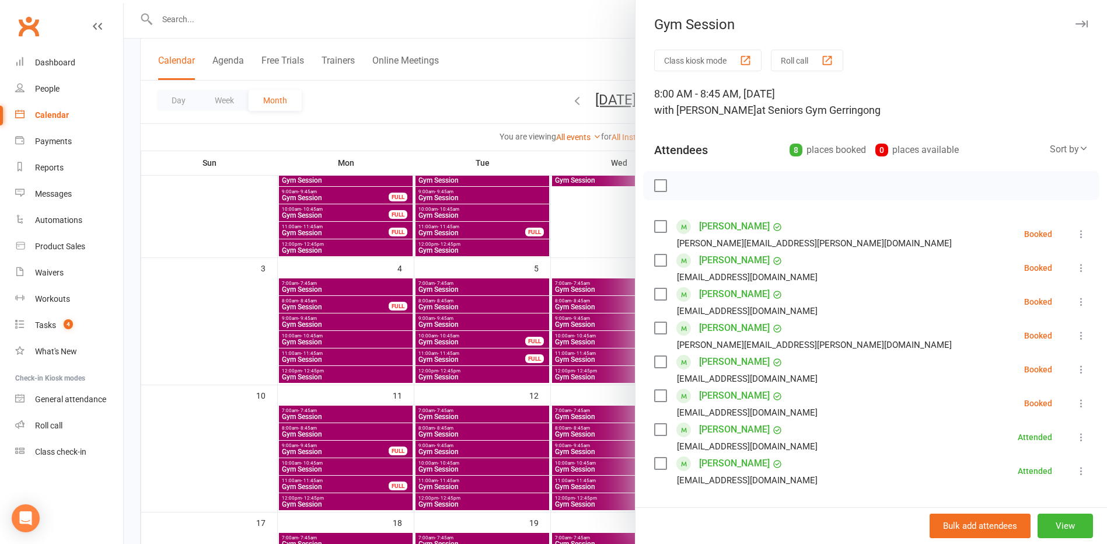
click at [636, 206] on div "Class kiosk mode Roll call 8:00 AM - 8:45 AM, [DATE] with [PERSON_NAME] at Seni…" at bounding box center [872, 409] width 472 height 719
click at [636, 208] on div "Class kiosk mode Roll call 8:00 AM - 8:45 AM, [DATE] with [PERSON_NAME] at Seni…" at bounding box center [872, 409] width 472 height 719
click at [604, 215] on div at bounding box center [616, 272] width 984 height 544
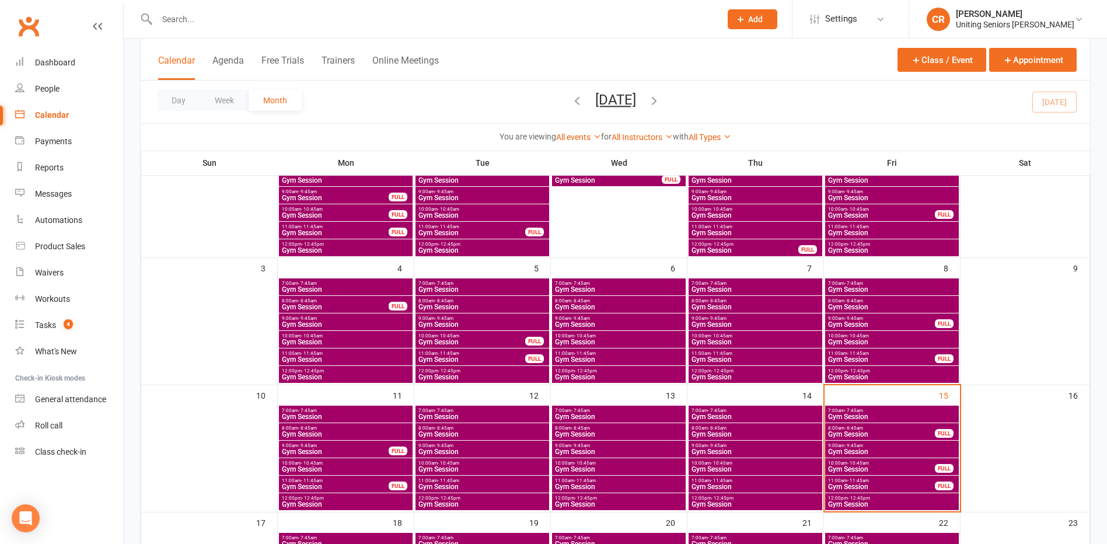
click at [916, 466] on span "Gym Session" at bounding box center [882, 469] width 108 height 7
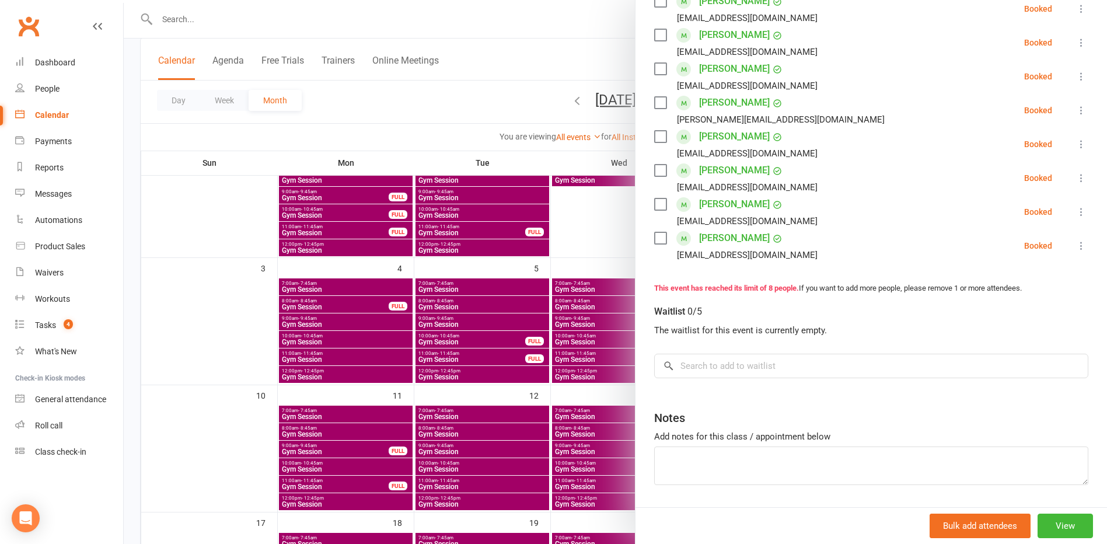
scroll to position [233, 0]
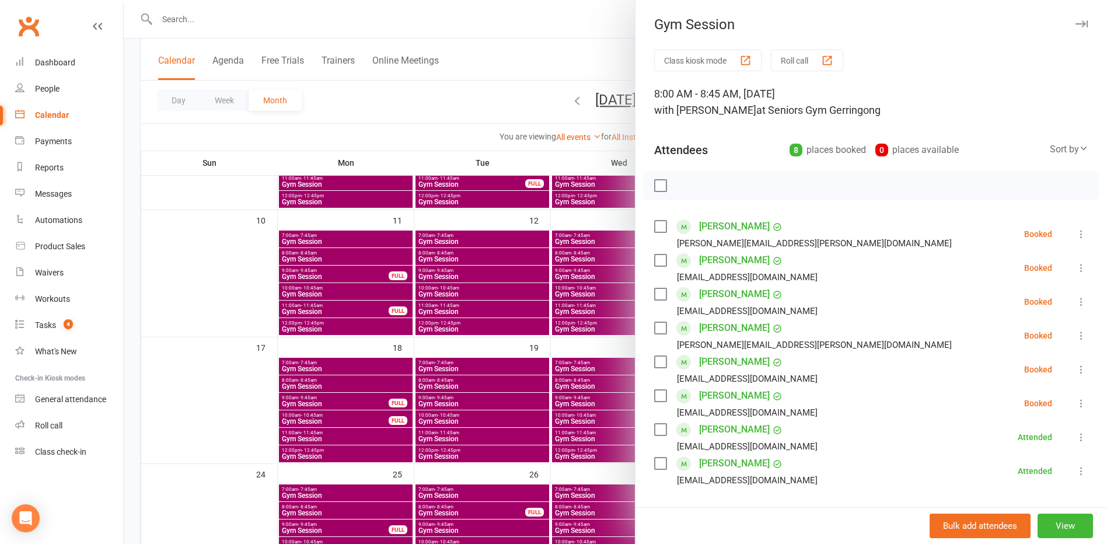
scroll to position [58, 0]
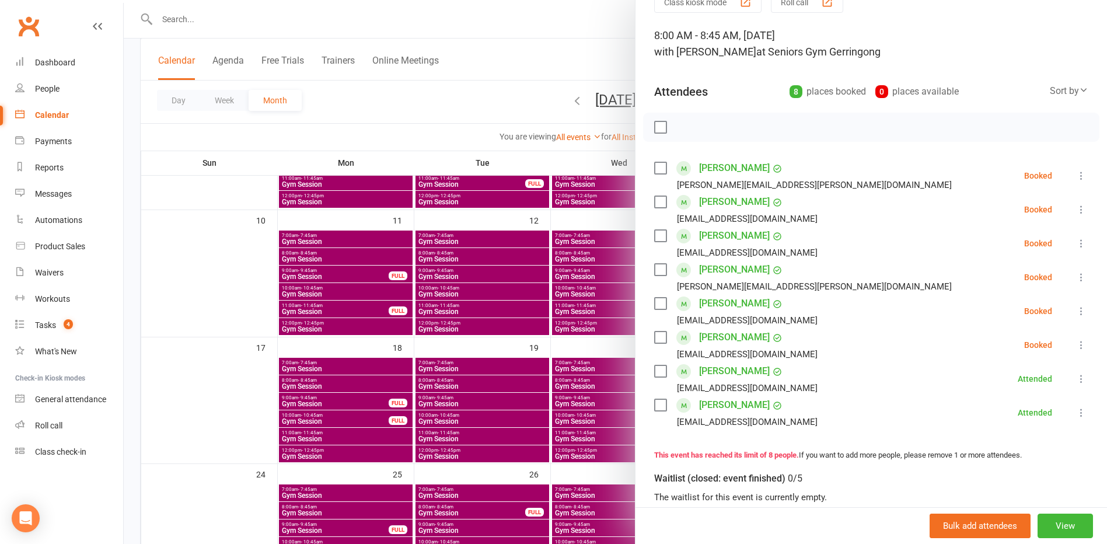
click at [660, 130] on label at bounding box center [660, 127] width 12 height 12
click at [655, 235] on label at bounding box center [660, 236] width 12 height 12
click at [687, 126] on icon "button" at bounding box center [687, 128] width 10 height 10
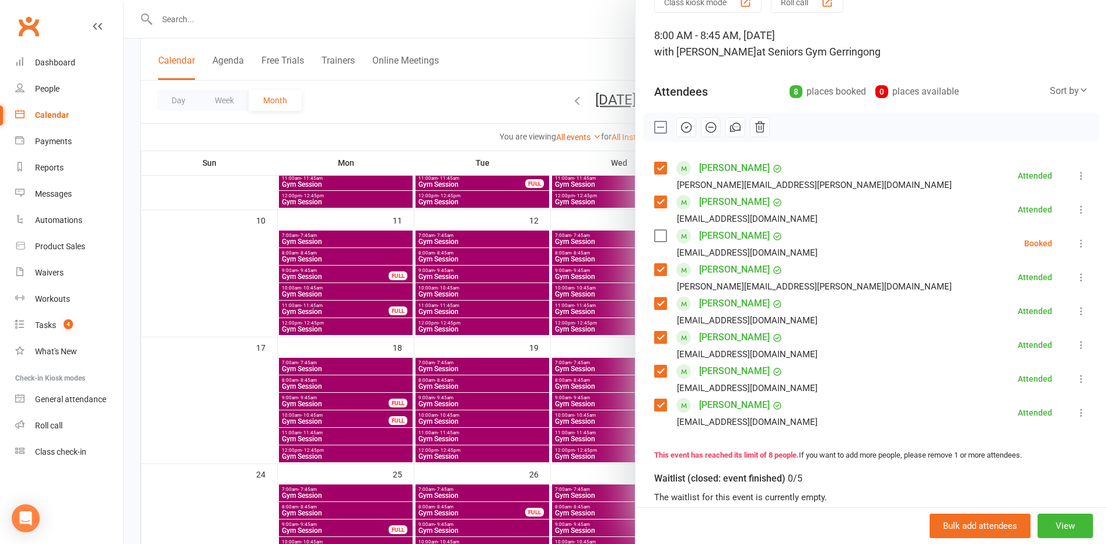
click at [655, 123] on label at bounding box center [660, 127] width 12 height 12
click at [728, 232] on link "[PERSON_NAME]" at bounding box center [734, 235] width 71 height 19
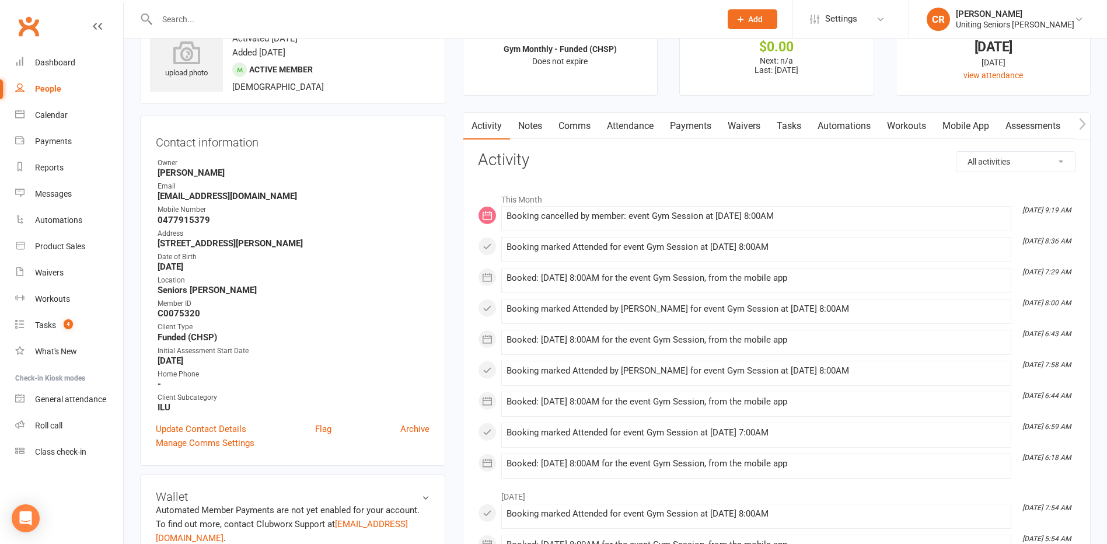
scroll to position [117, 0]
